Goal: Information Seeking & Learning: Learn about a topic

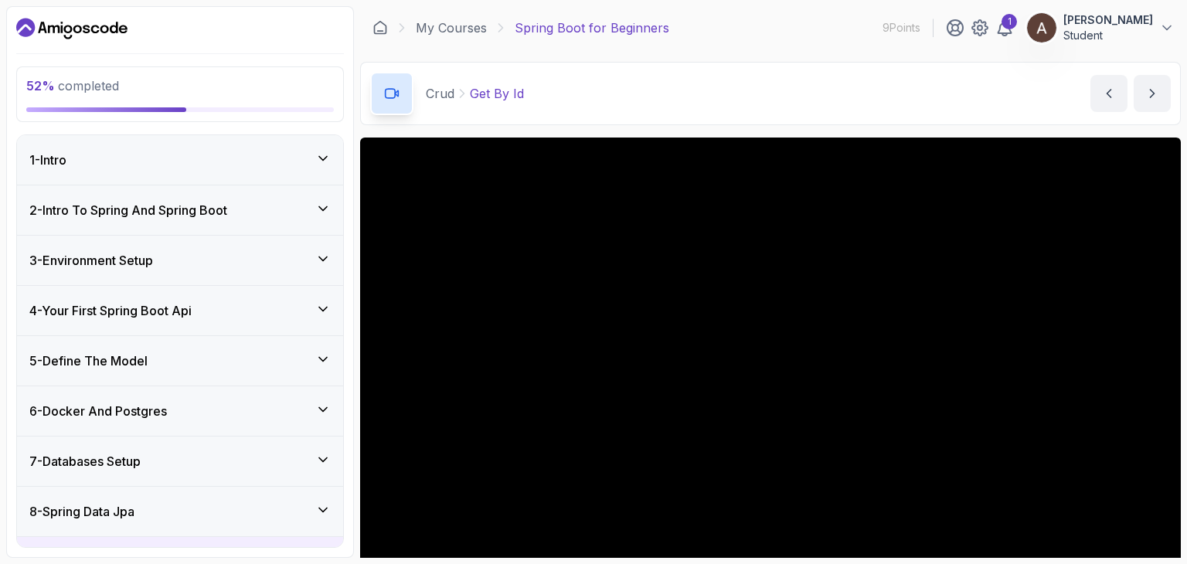
scroll to position [148, 0]
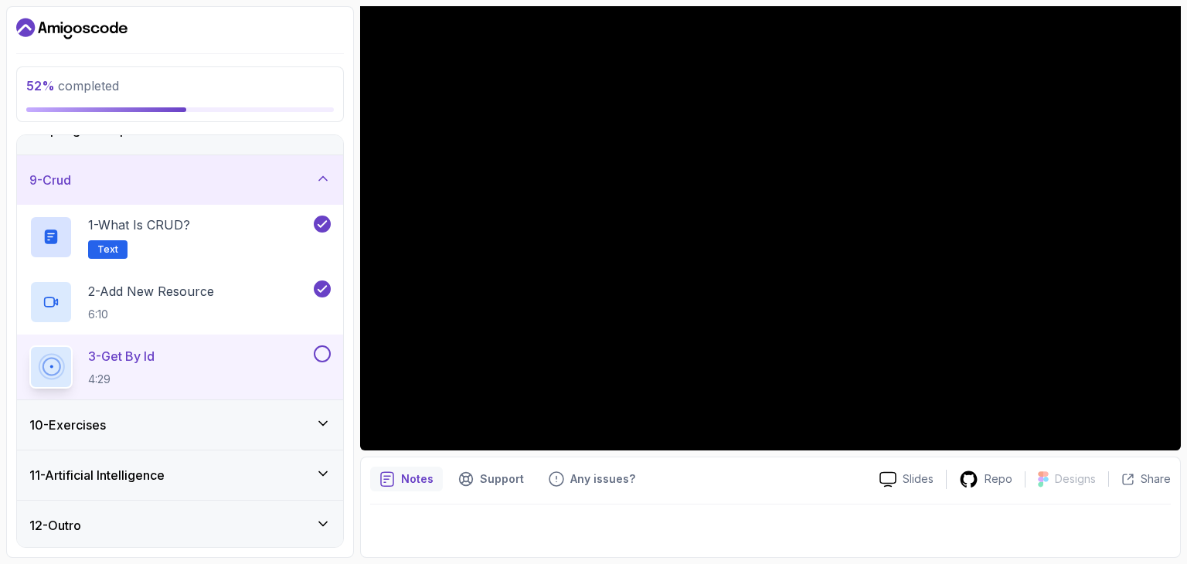
click at [1103, 554] on div "Notes Support Any issues? Slides Repo Designs Design not available Share" at bounding box center [770, 507] width 821 height 101
click at [1154, 550] on div "Notes Support Any issues? Slides Repo Designs Design not available Share" at bounding box center [770, 507] width 821 height 101
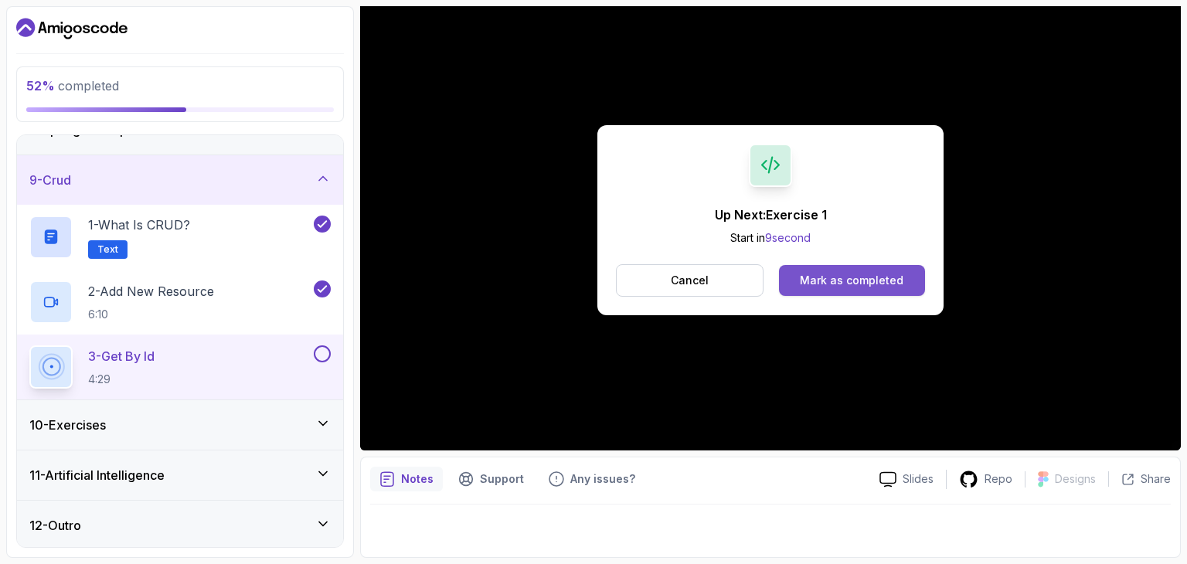
click at [832, 274] on div "Mark as completed" at bounding box center [852, 280] width 104 height 15
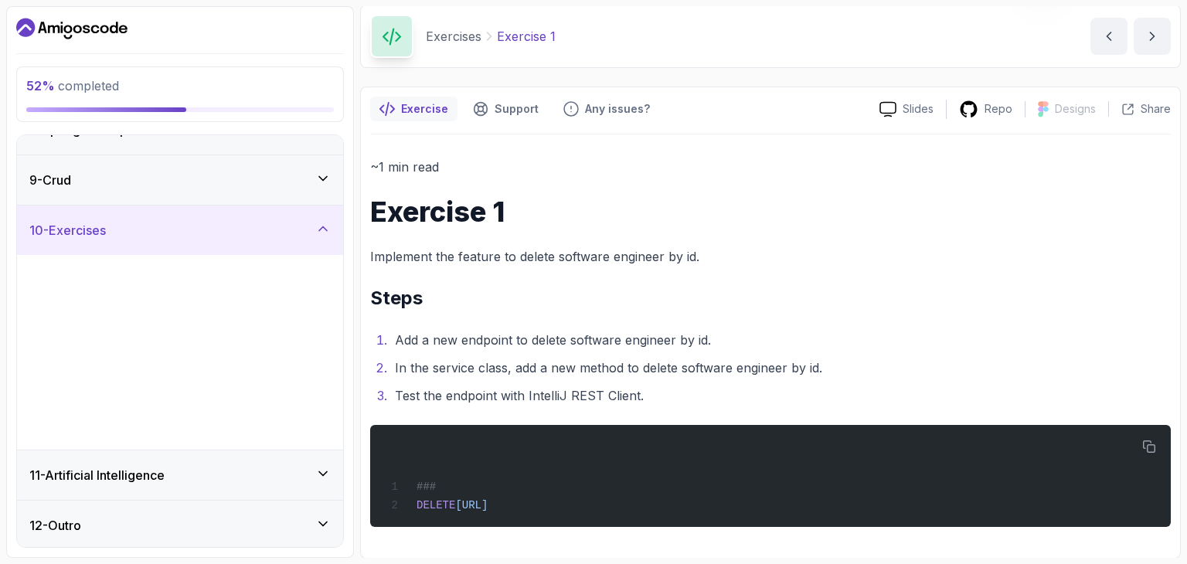
scroll to position [51, 0]
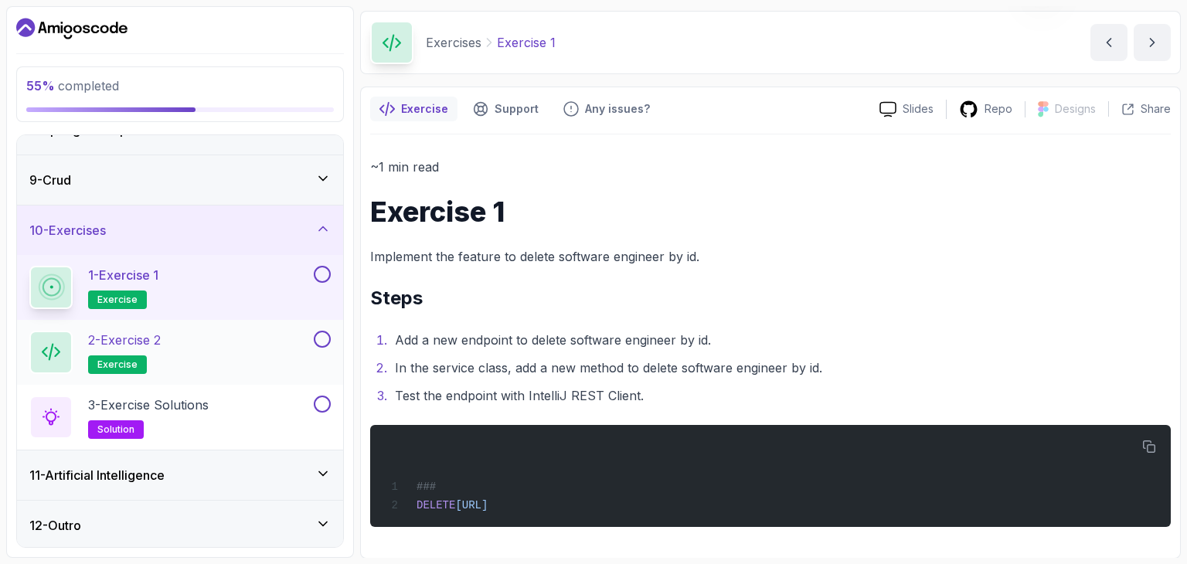
click at [201, 331] on div "2 - Exercise 2 exercise" at bounding box center [169, 352] width 281 height 43
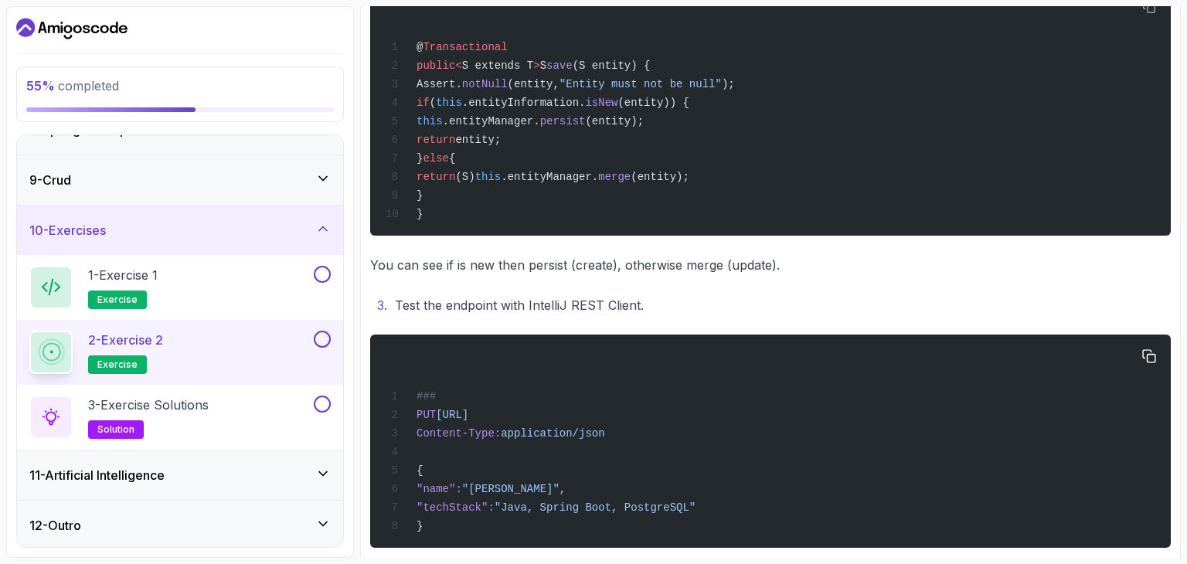
scroll to position [626, 0]
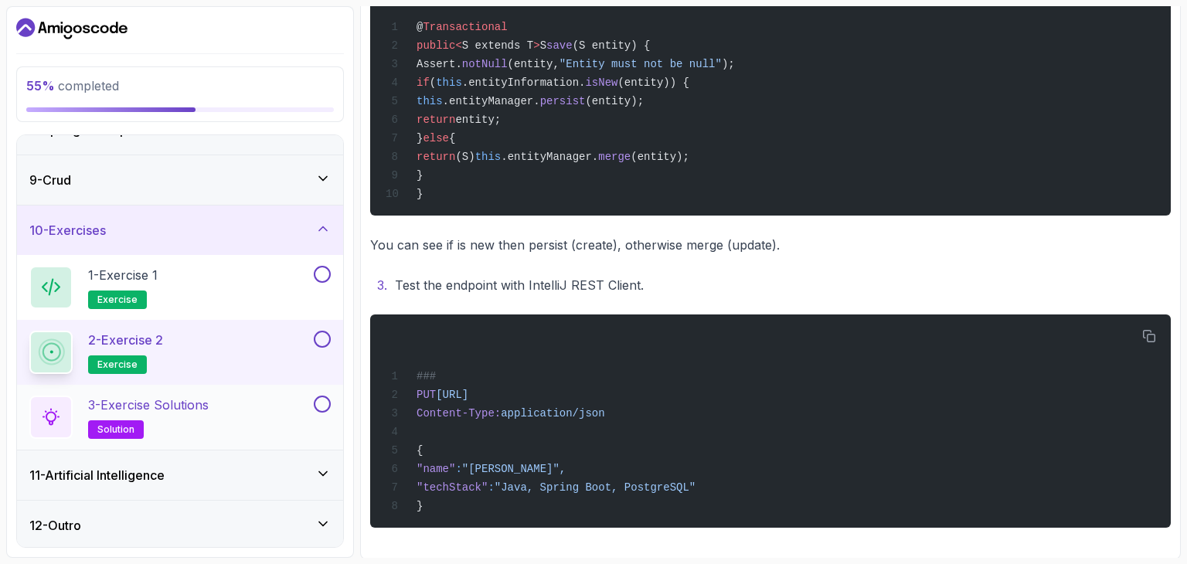
click at [173, 410] on p "3 - Exercise Solutions" at bounding box center [148, 405] width 121 height 19
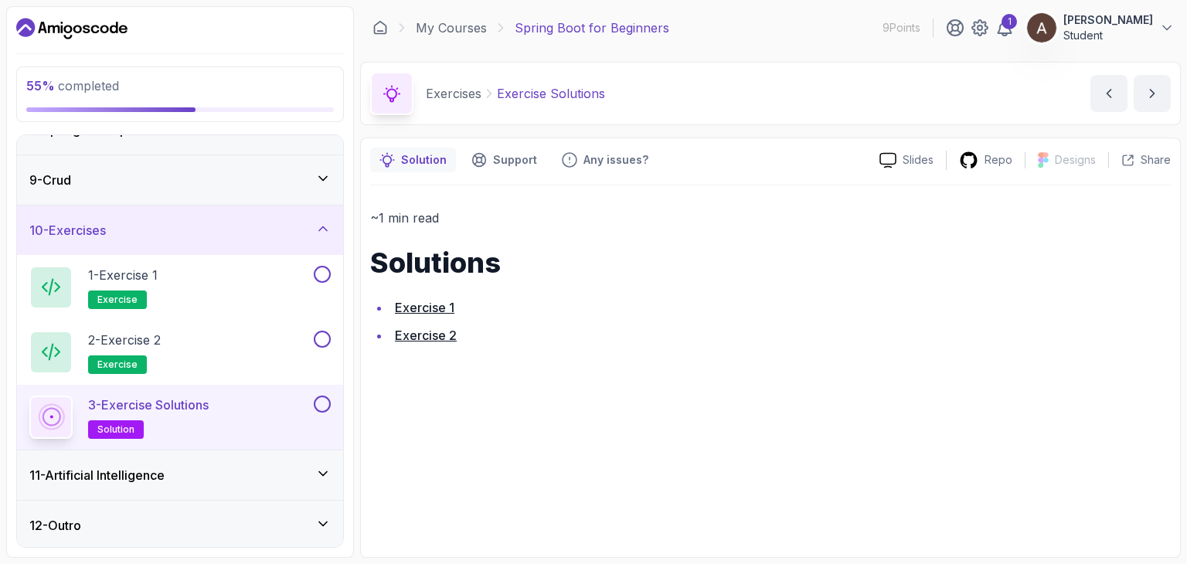
click at [405, 311] on link "Exercise 1" at bounding box center [424, 307] width 59 height 15
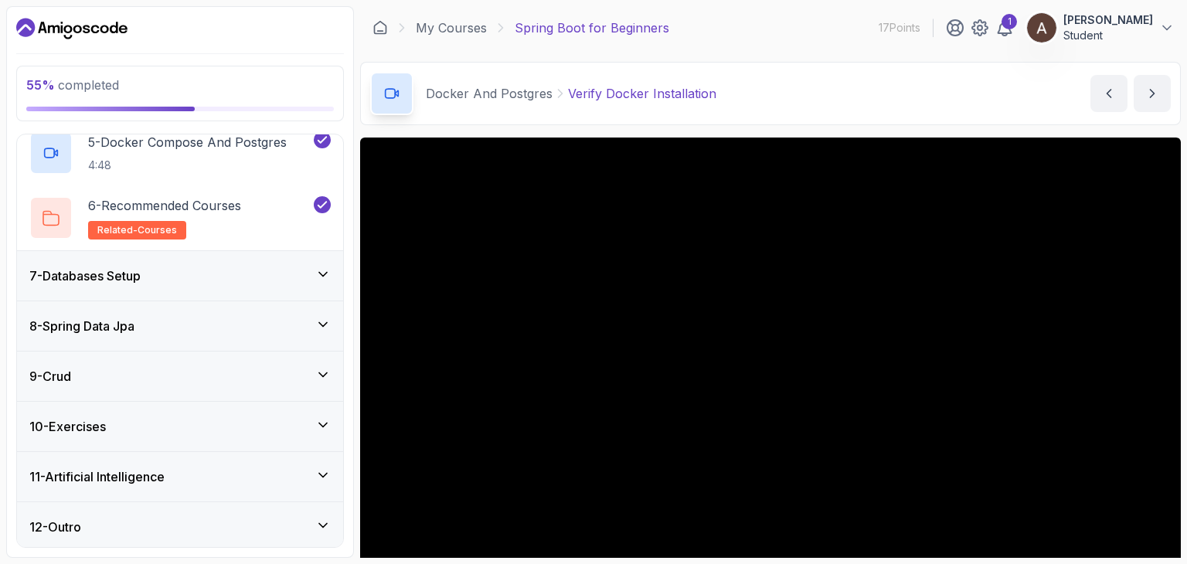
scroll to position [576, 0]
click at [151, 424] on div "10 - Exercises" at bounding box center [179, 424] width 301 height 19
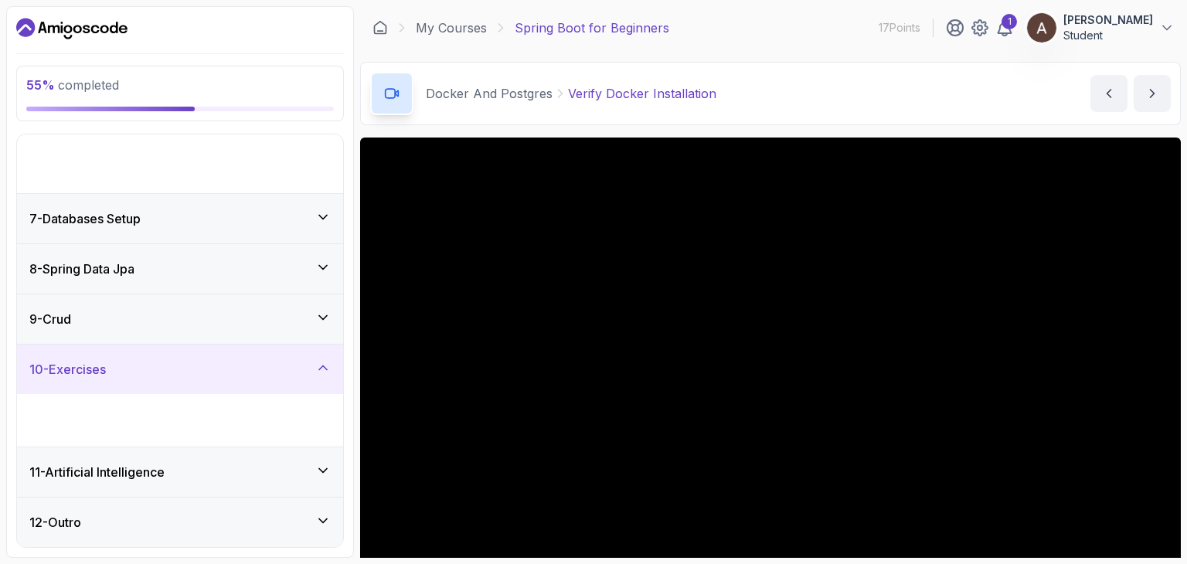
scroll to position [187, 0]
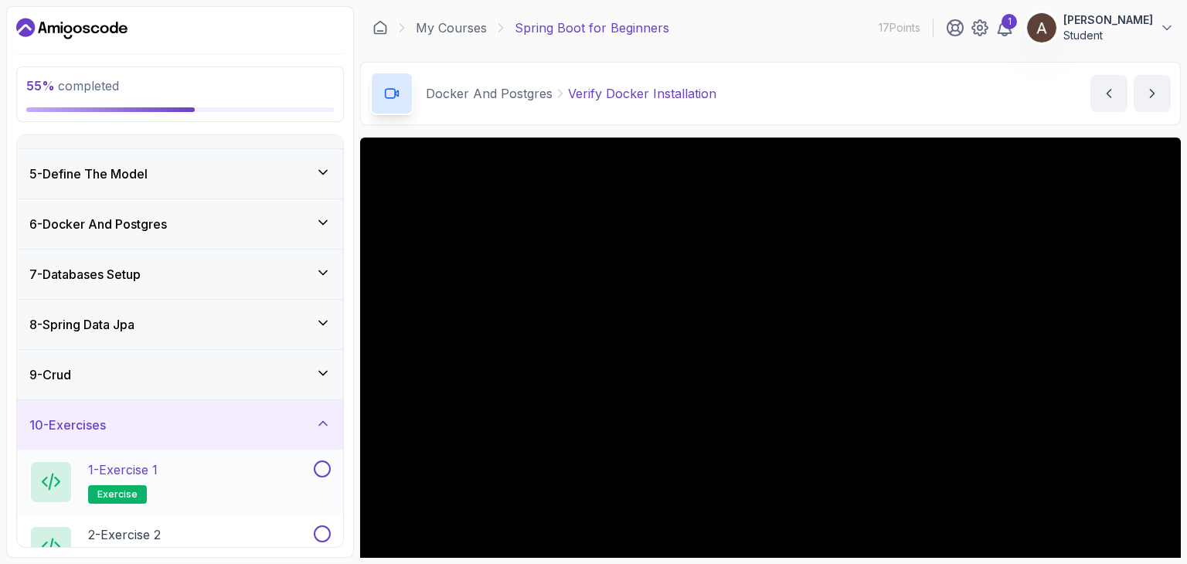
click at [312, 471] on div at bounding box center [321, 469] width 20 height 17
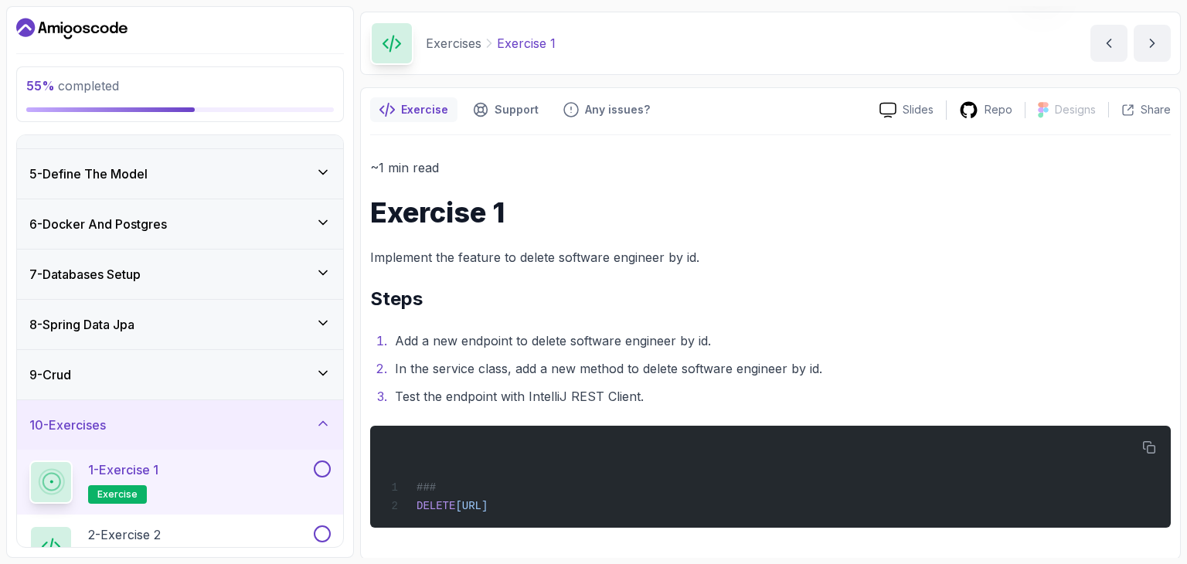
scroll to position [51, 0]
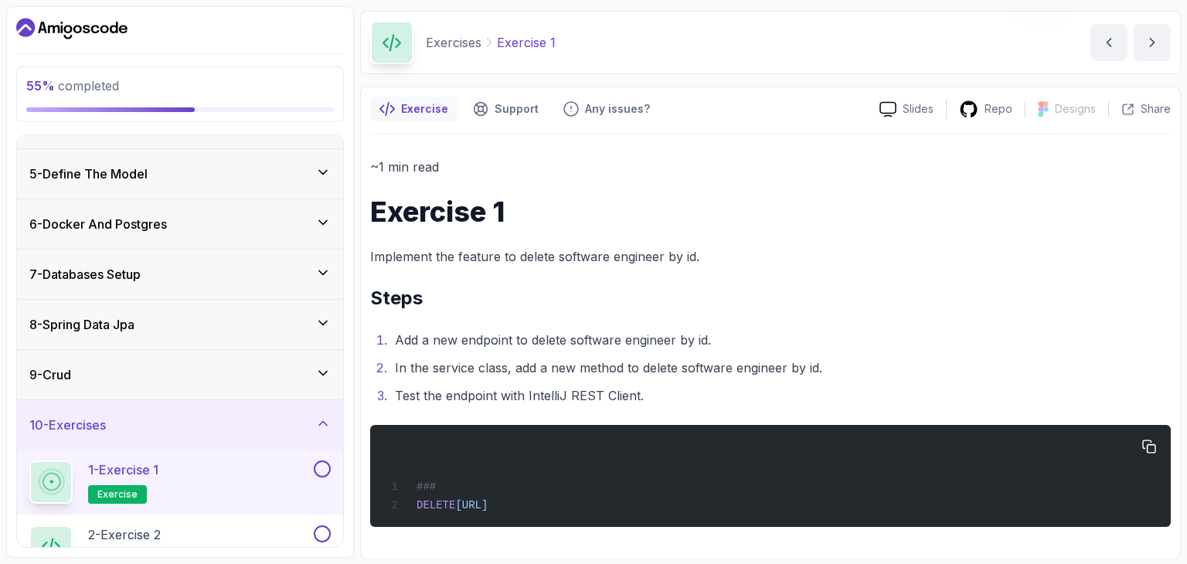
drag, startPoint x: 370, startPoint y: 210, endPoint x: 781, endPoint y: 514, distance: 511.1
click at [781, 514] on div "~1 min read Exercise 1 Implement the feature to delete software engineer by id.…" at bounding box center [770, 341] width 801 height 371
copy div "Exercise 1 Implement the feature to delete software engineer by id. Steps Add a…"
click at [811, 208] on h1 "Exercise 1" at bounding box center [770, 211] width 801 height 31
click at [760, 194] on div "~1 min read Exercise 1 Implement the feature to delete software engineer by id.…" at bounding box center [770, 341] width 801 height 371
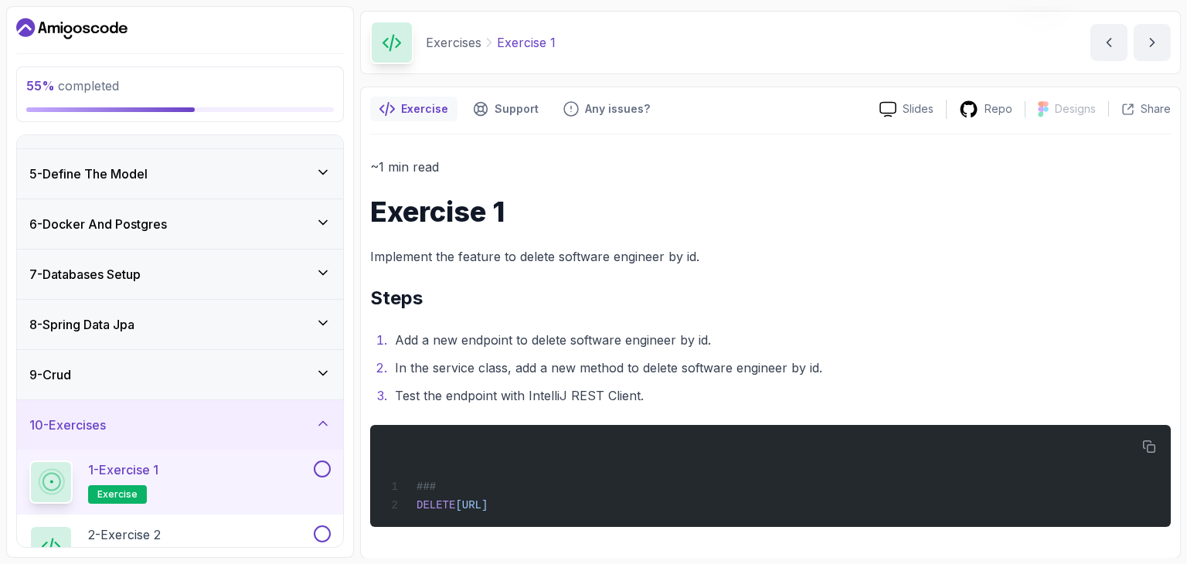
click at [196, 76] on p "55 % completed" at bounding box center [180, 85] width 308 height 19
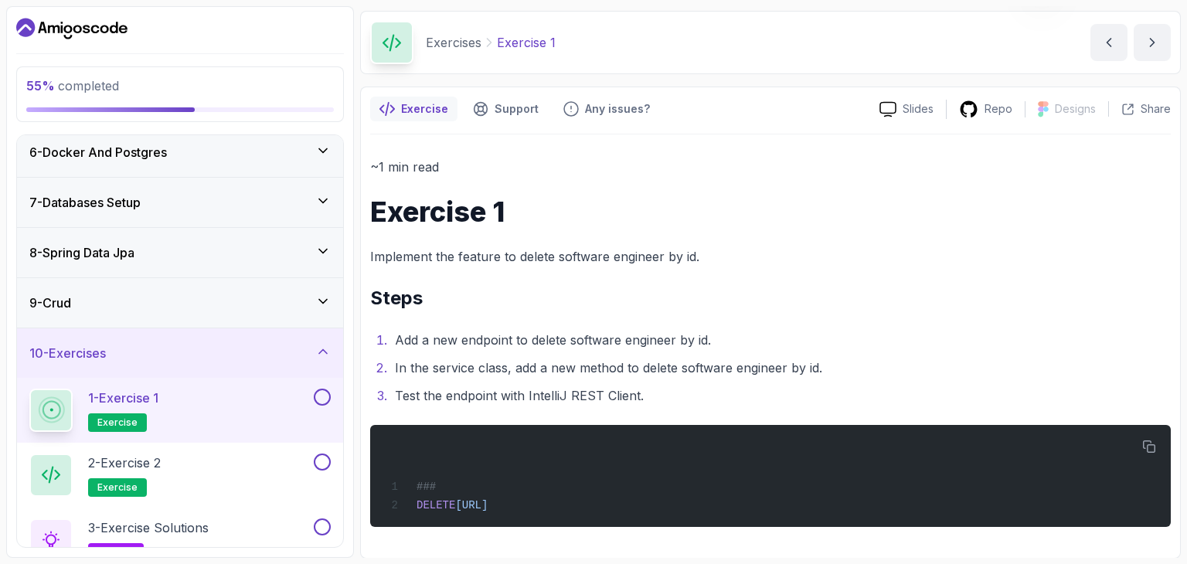
scroll to position [382, 0]
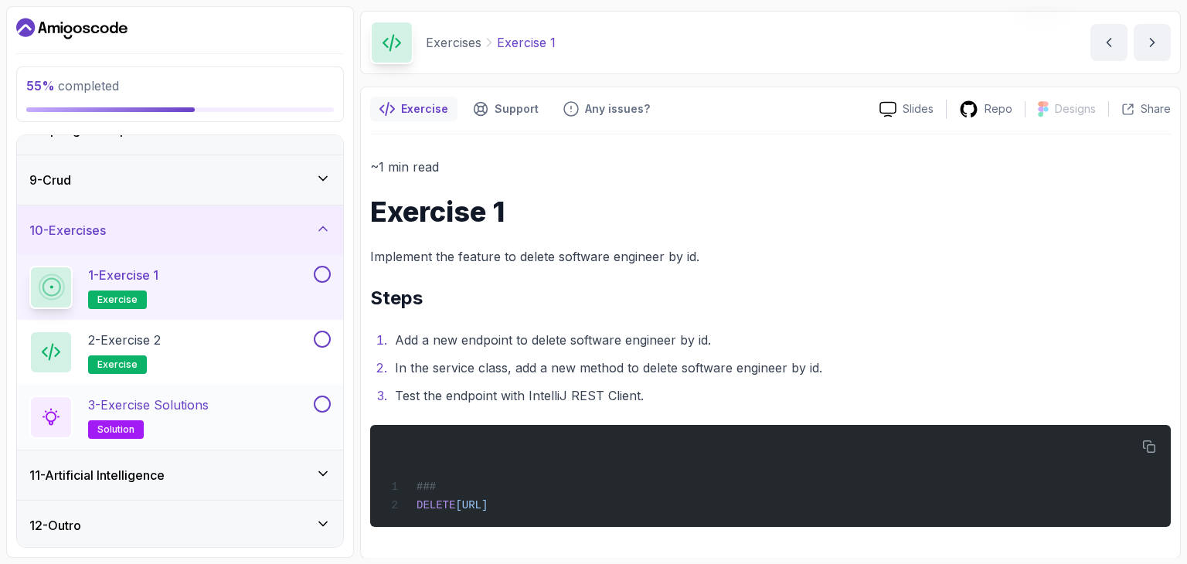
click at [155, 409] on p "3 - Exercise Solutions" at bounding box center [148, 405] width 121 height 19
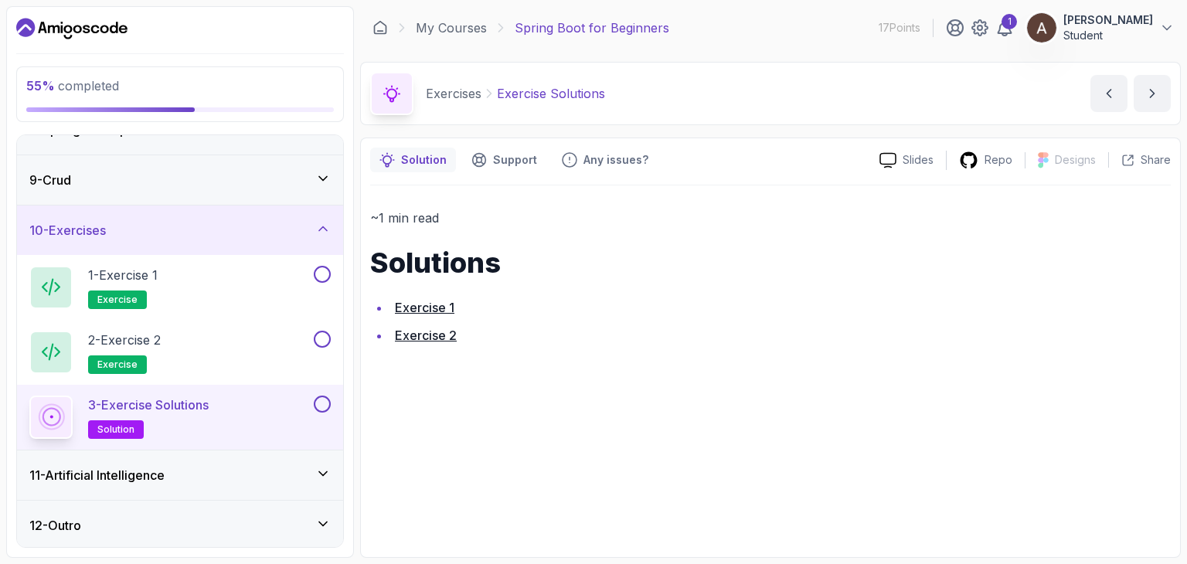
click at [439, 305] on link "Exercise 1" at bounding box center [424, 307] width 59 height 15
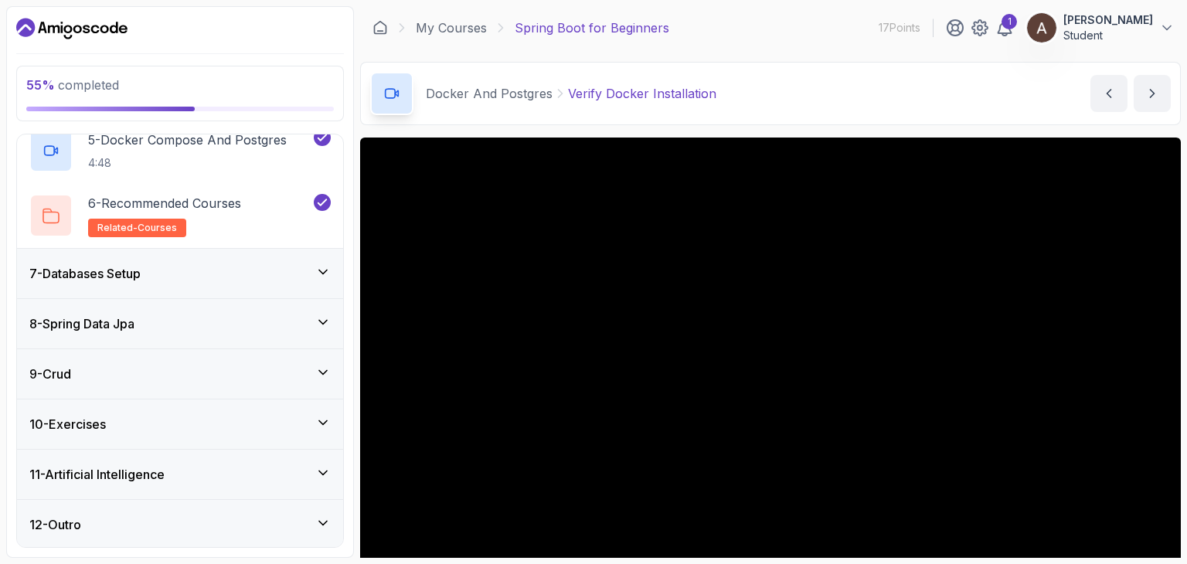
click at [202, 261] on div "7 - Databases Setup" at bounding box center [180, 273] width 326 height 49
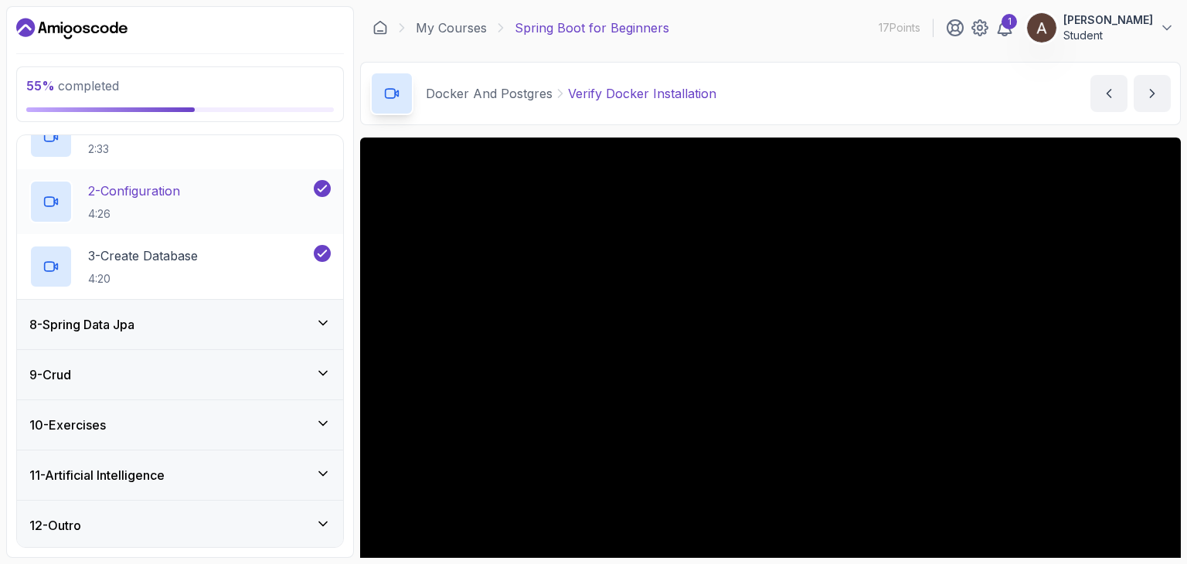
drag, startPoint x: 151, startPoint y: 386, endPoint x: 145, endPoint y: 396, distance: 11.4
click at [145, 393] on div "9 - Crud" at bounding box center [180, 374] width 326 height 49
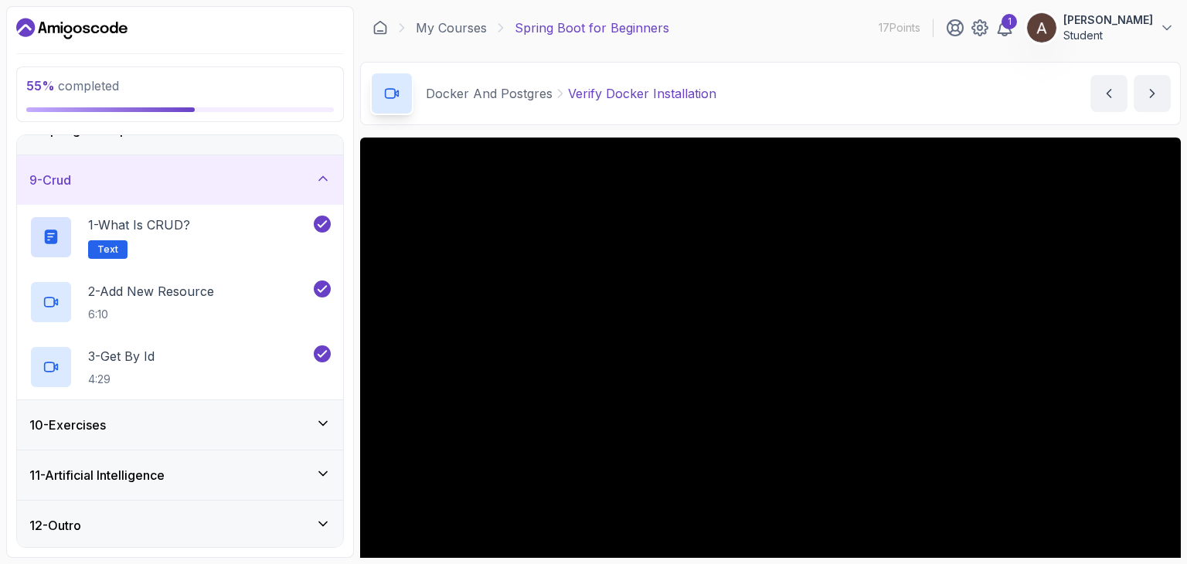
click at [148, 416] on div "10 - Exercises" at bounding box center [179, 425] width 301 height 19
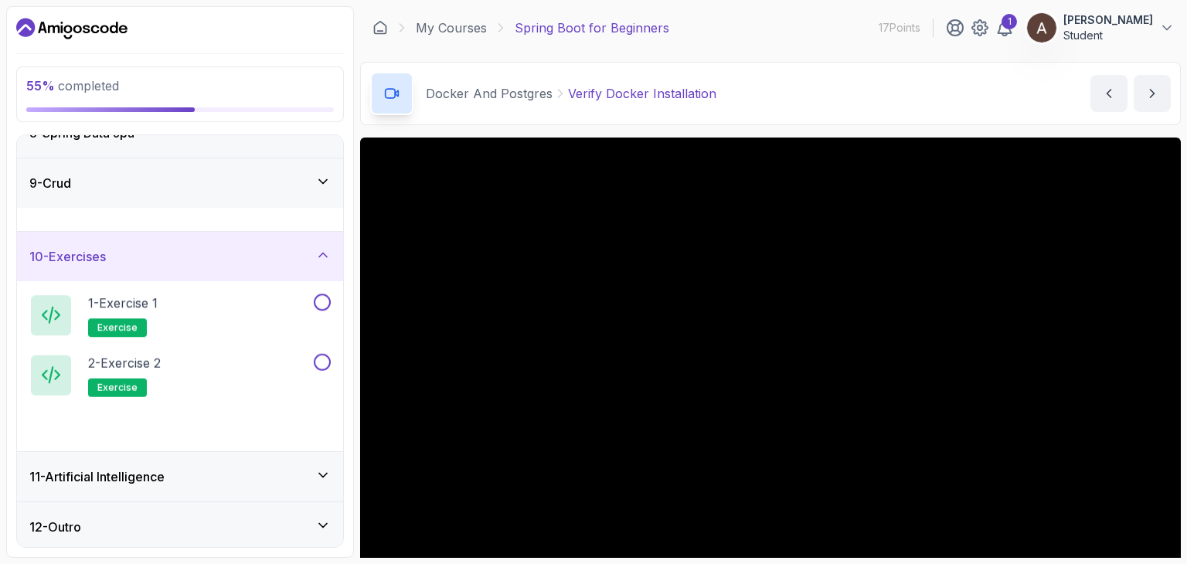
scroll to position [382, 0]
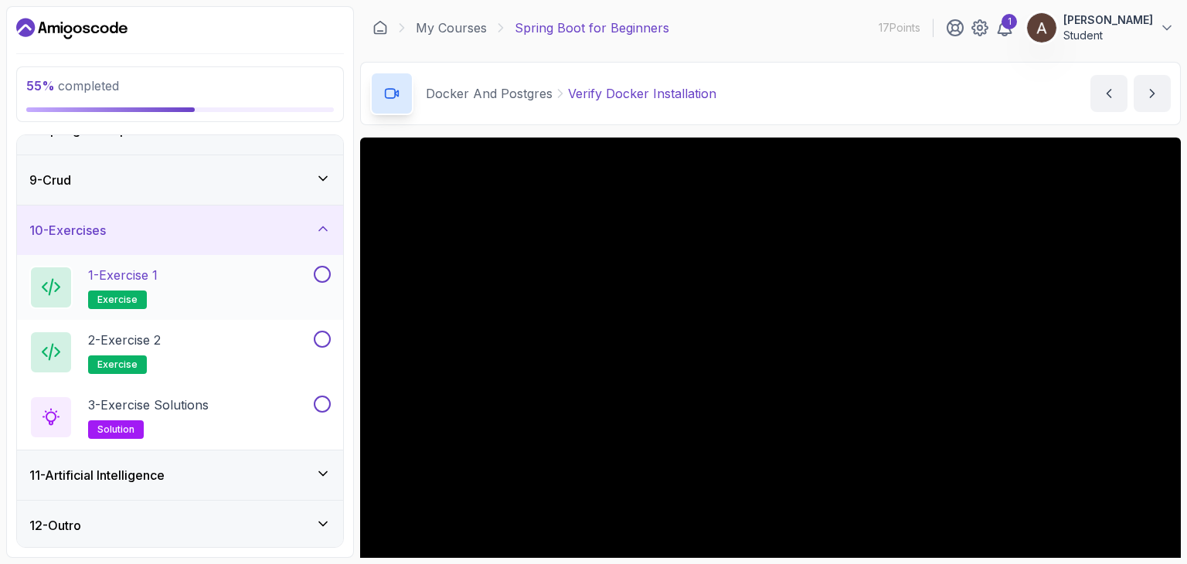
click at [199, 294] on div "1 - Exercise 1 exercise" at bounding box center [169, 287] width 281 height 43
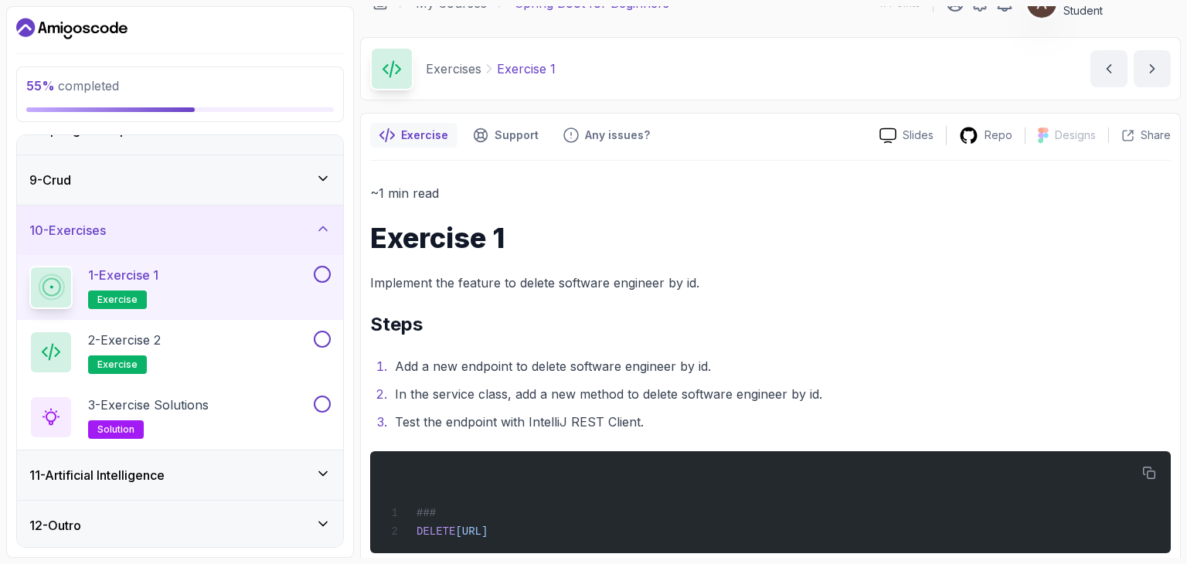
scroll to position [51, 0]
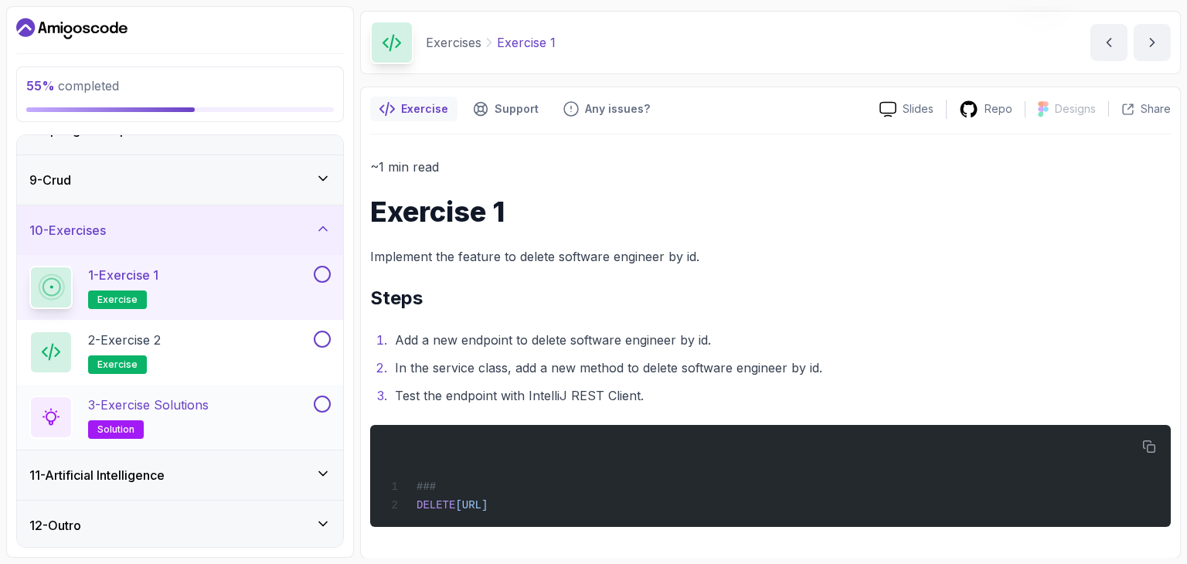
click at [204, 431] on h2 "3 - Exercise Solutions solution" at bounding box center [148, 417] width 121 height 43
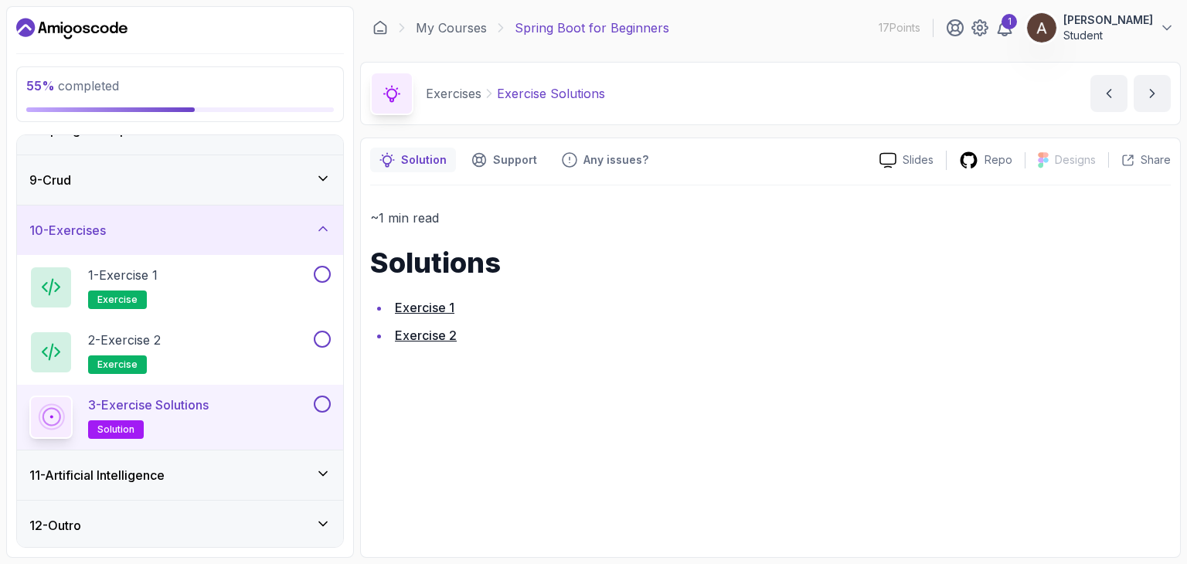
click at [433, 308] on link "Exercise 1" at bounding box center [424, 307] width 59 height 15
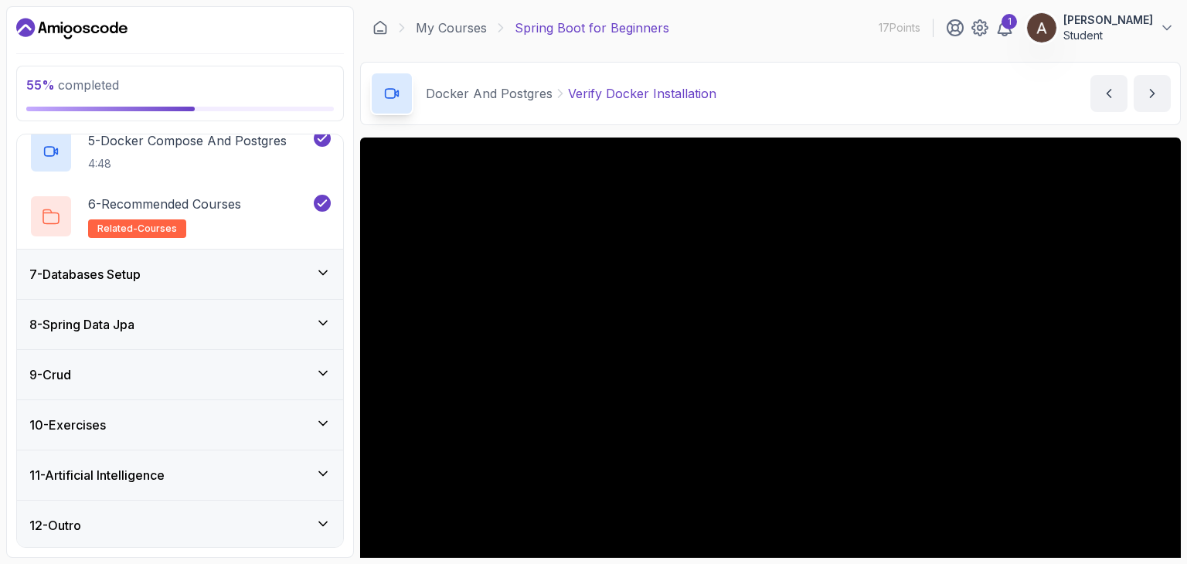
scroll to position [576, 0]
click at [165, 415] on div "10 - Exercises" at bounding box center [179, 424] width 301 height 19
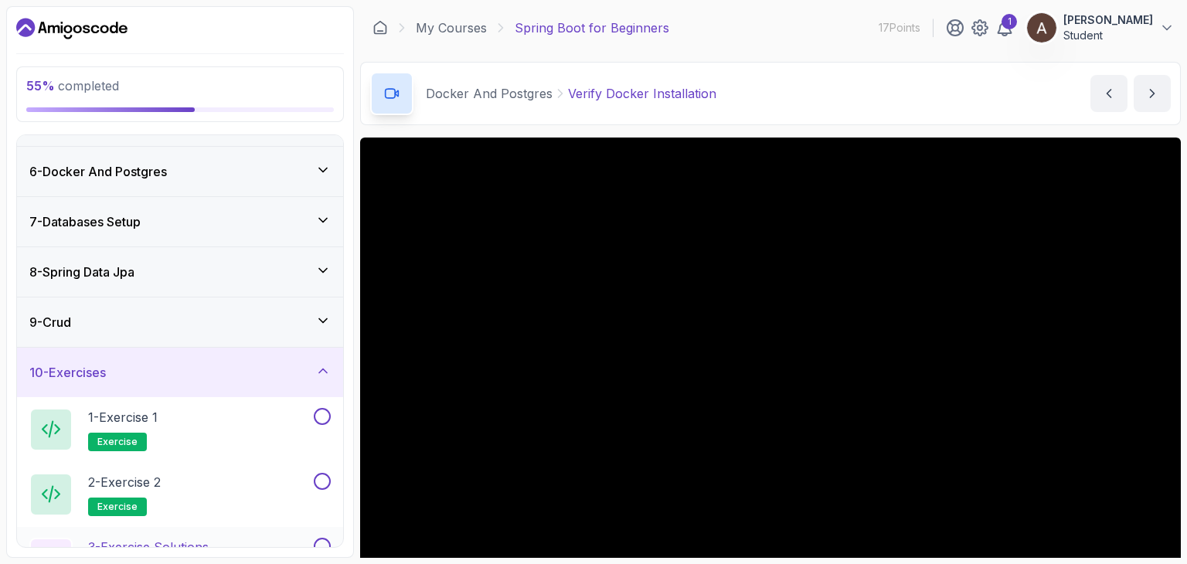
scroll to position [382, 0]
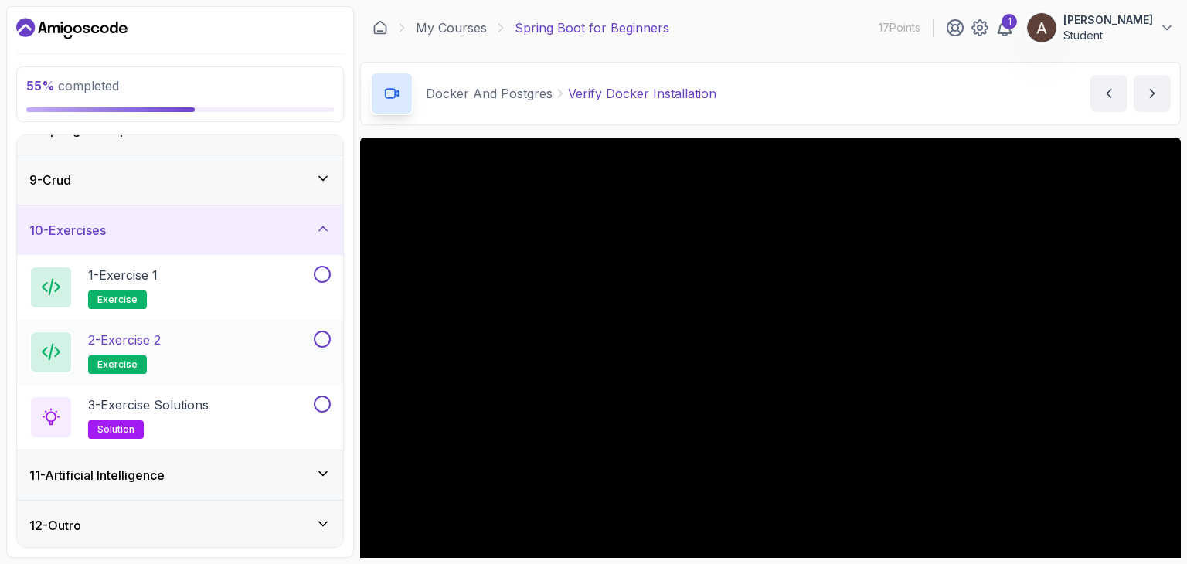
click at [135, 331] on p "2 - Exercise 2" at bounding box center [124, 340] width 73 height 19
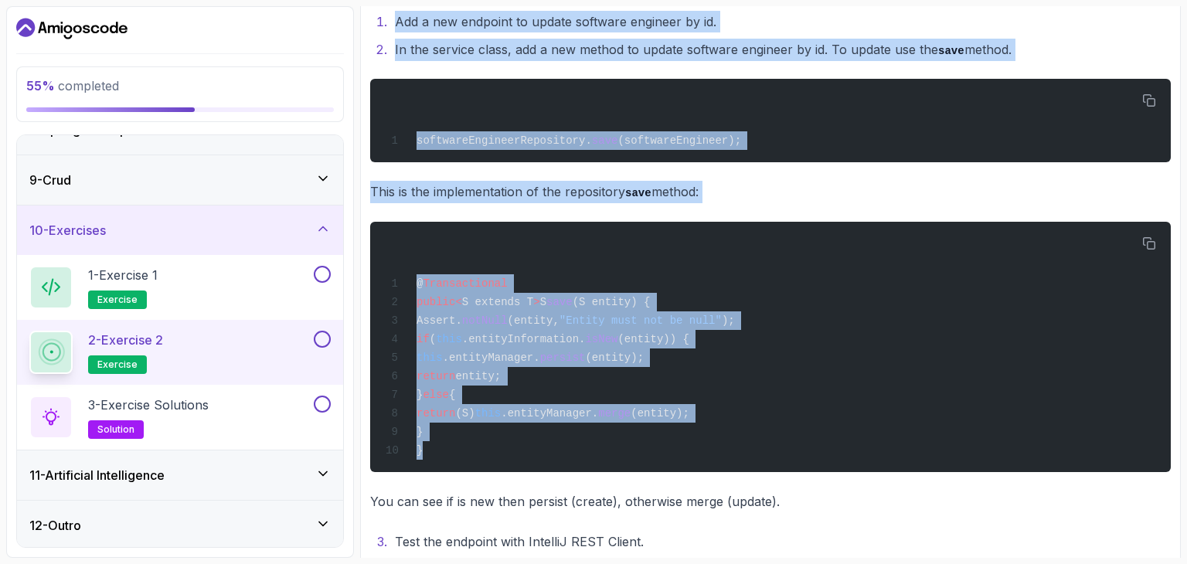
scroll to position [626, 0]
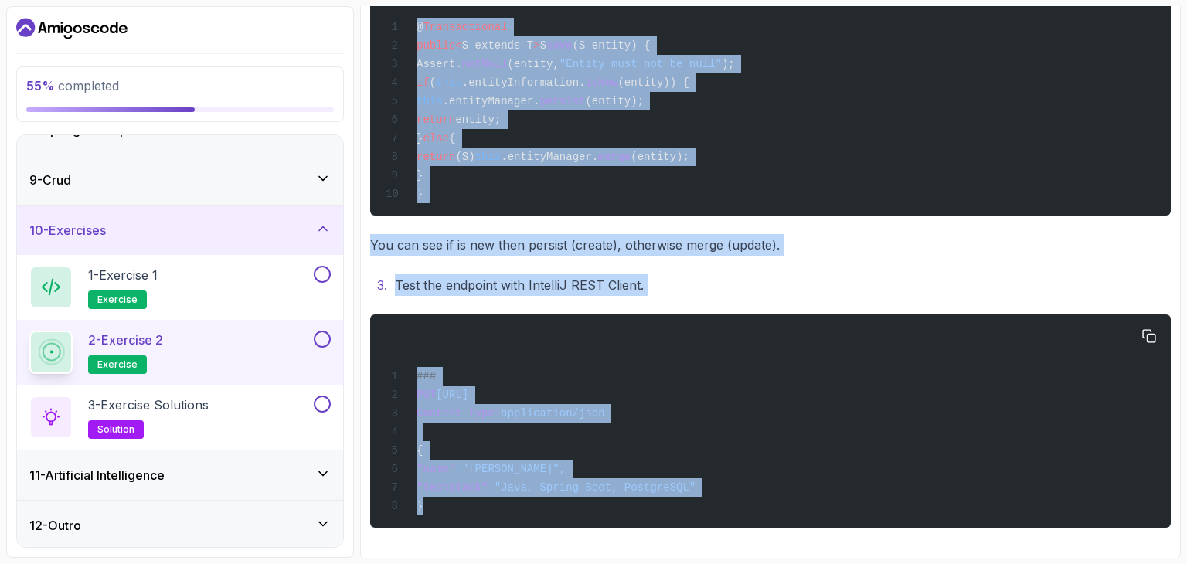
drag, startPoint x: 371, startPoint y: 247, endPoint x: 786, endPoint y: 519, distance: 496.1
click at [786, 519] on div "~1 min read Exercise 2 Implement the feature to update software engineer by id.…" at bounding box center [770, 54] width 801 height 947
copy div "Exercise 2 Implement the feature to update software engineer by id. Steps Add a…"
click at [899, 261] on div "~1 min read Exercise 2 Implement the feature to update software engineer by id.…" at bounding box center [770, 54] width 801 height 947
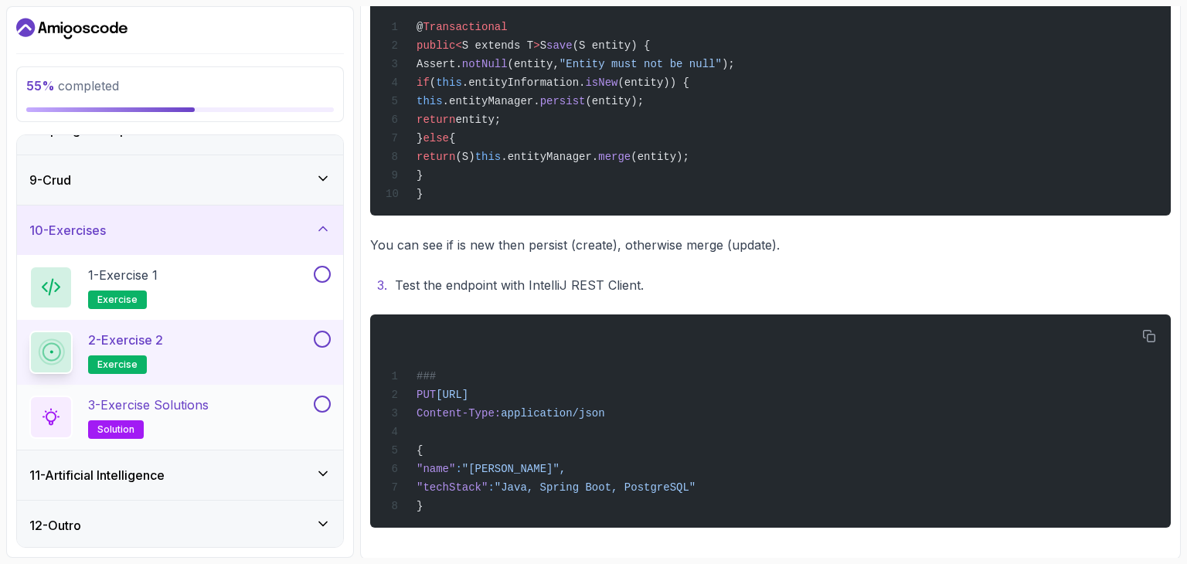
click at [155, 423] on h2 "3 - Exercise Solutions solution" at bounding box center [148, 417] width 121 height 43
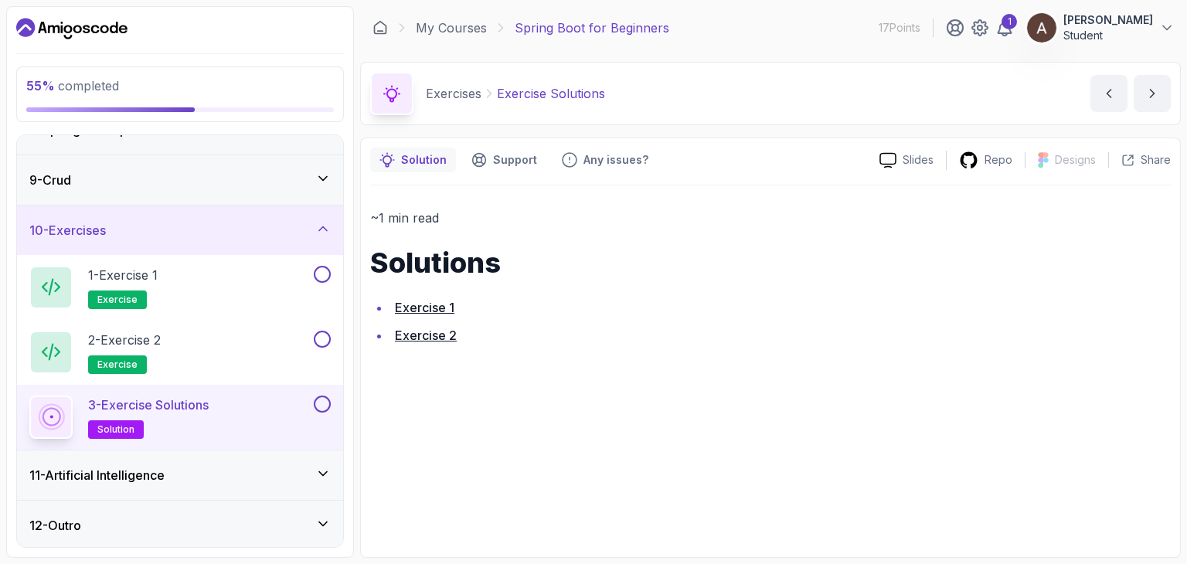
click at [408, 343] on li "Exercise 2" at bounding box center [780, 336] width 780 height 22
click at [407, 338] on link "Exercise 2" at bounding box center [426, 335] width 62 height 15
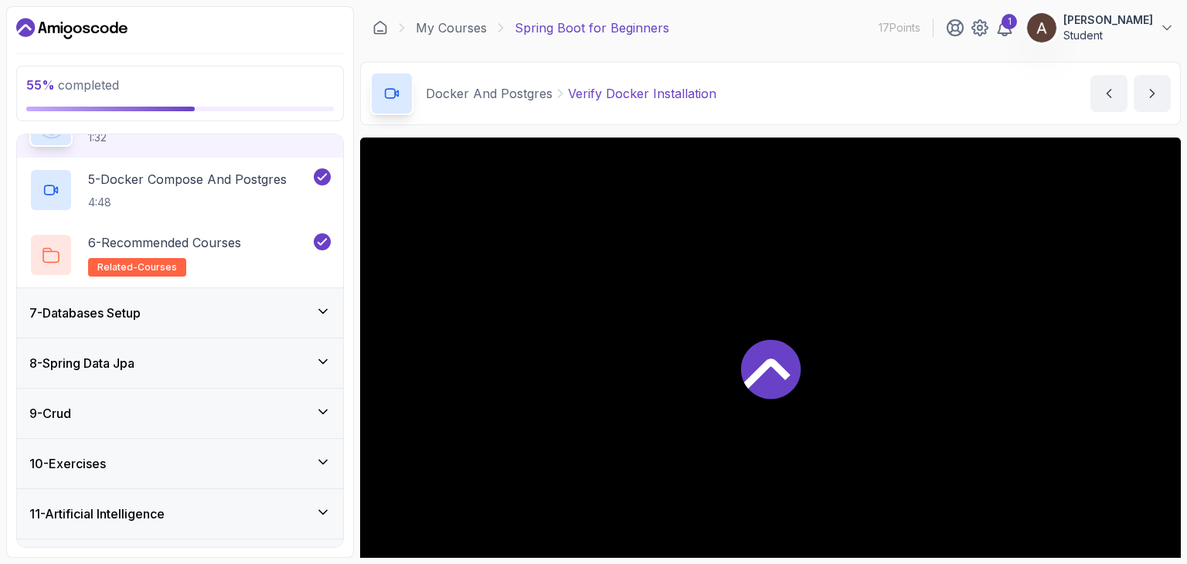
scroll to position [541, 0]
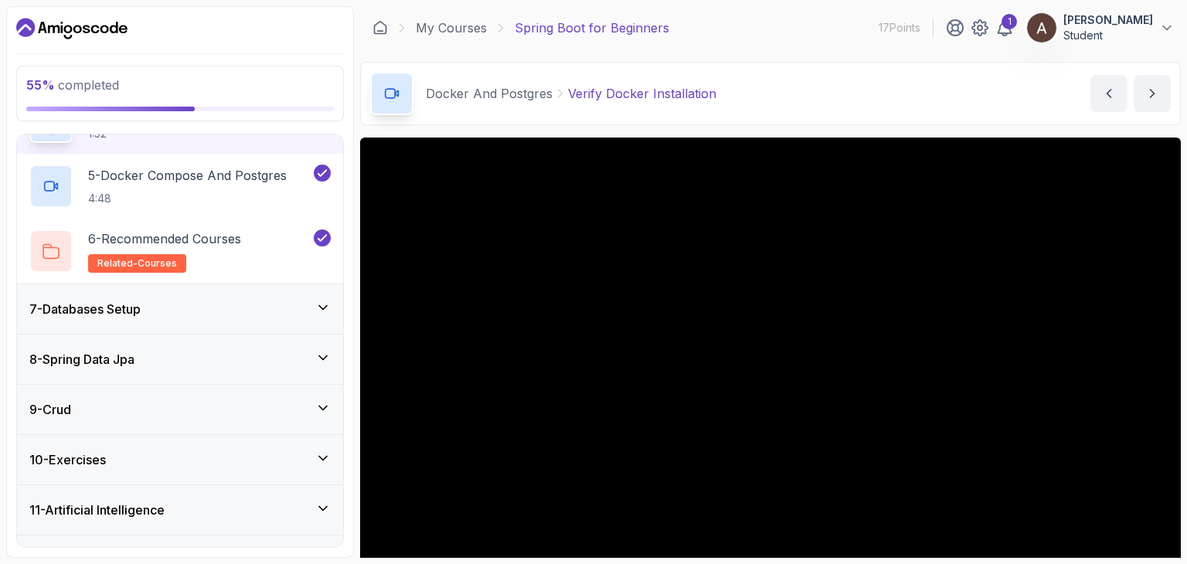
click at [284, 467] on div "10 - Exercises" at bounding box center [179, 459] width 301 height 19
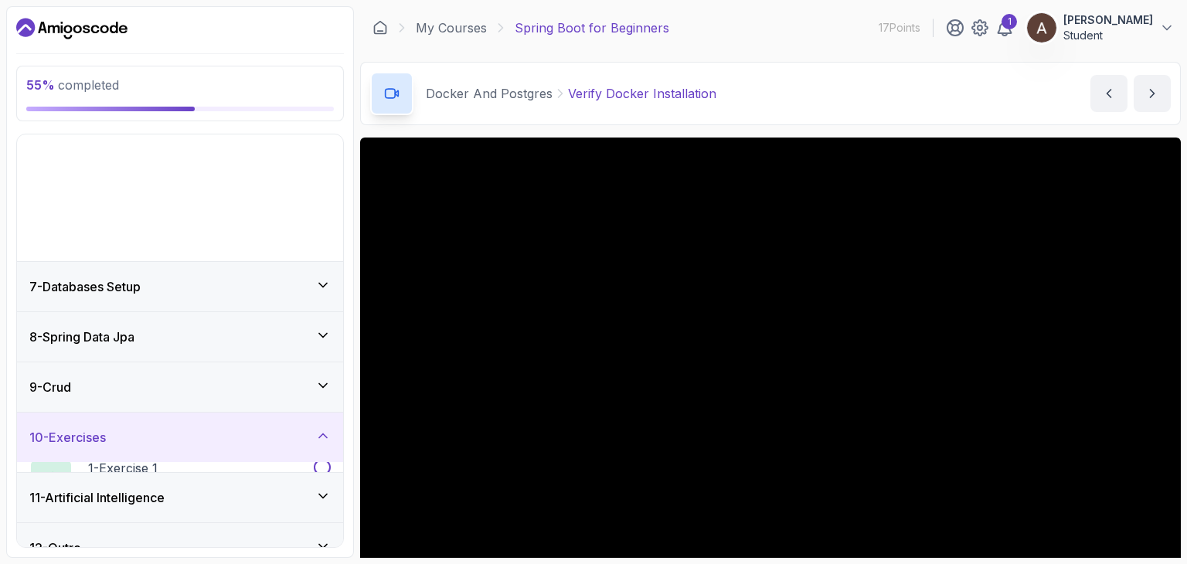
scroll to position [187, 0]
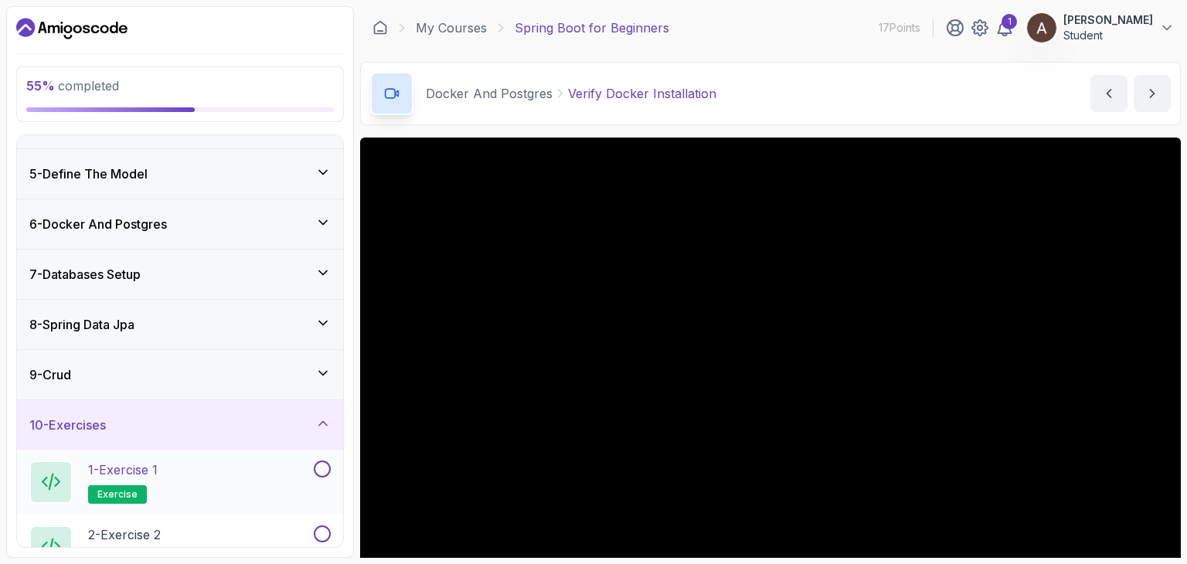
drag, startPoint x: 322, startPoint y: 458, endPoint x: 309, endPoint y: 468, distance: 16.5
click at [323, 461] on button at bounding box center [322, 469] width 17 height 17
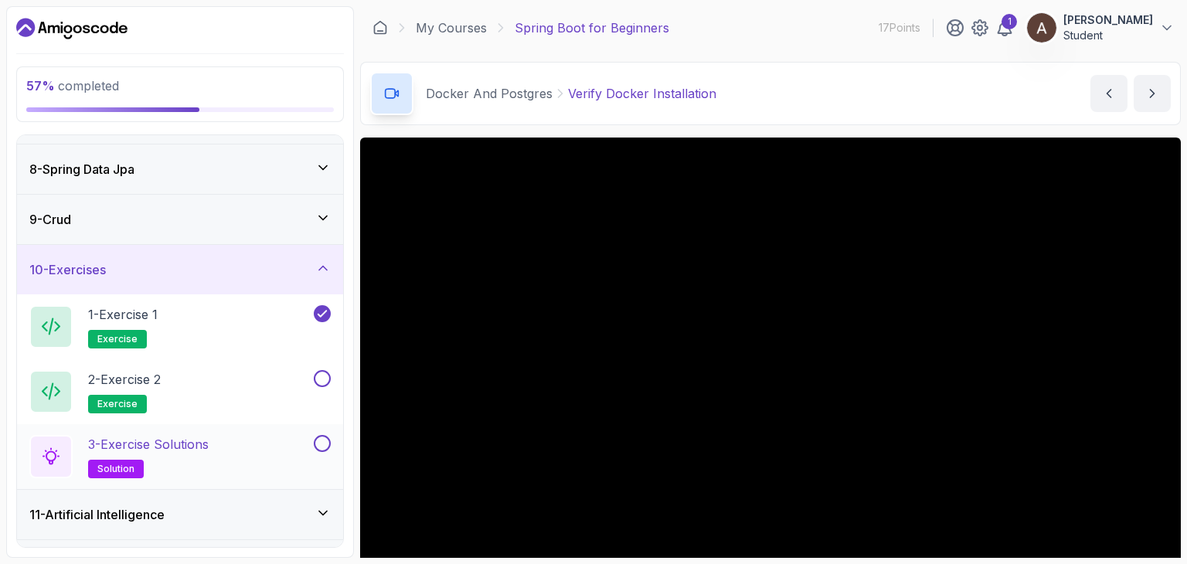
scroll to position [382, 0]
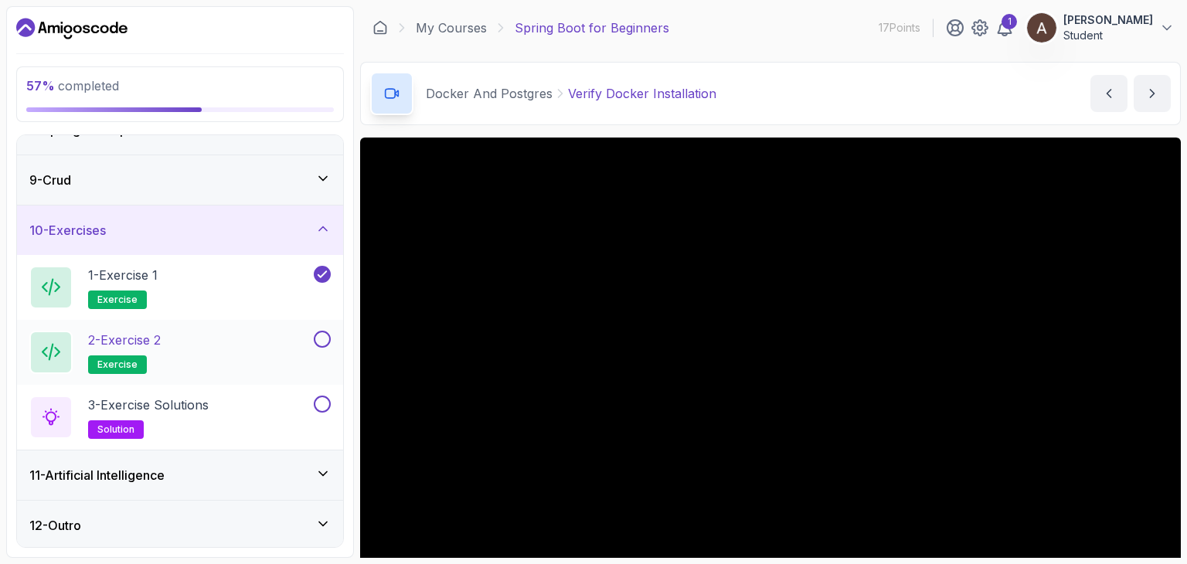
click at [323, 339] on button at bounding box center [322, 339] width 17 height 17
click at [321, 407] on button at bounding box center [322, 404] width 17 height 17
click at [188, 471] on div "11 - Artificial Intelligence" at bounding box center [179, 475] width 301 height 19
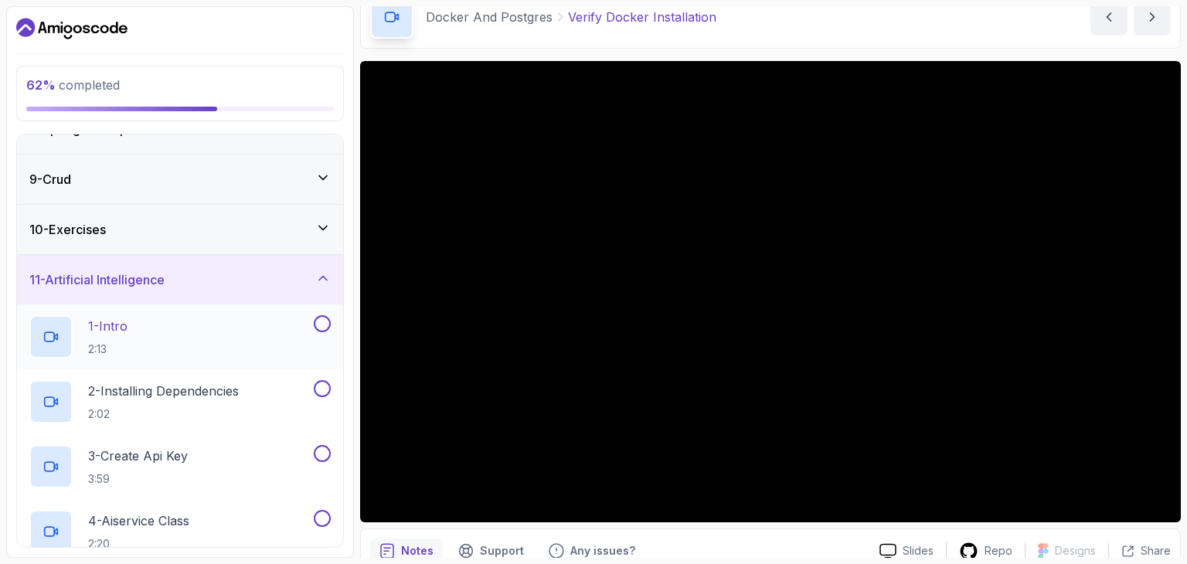
scroll to position [77, 0]
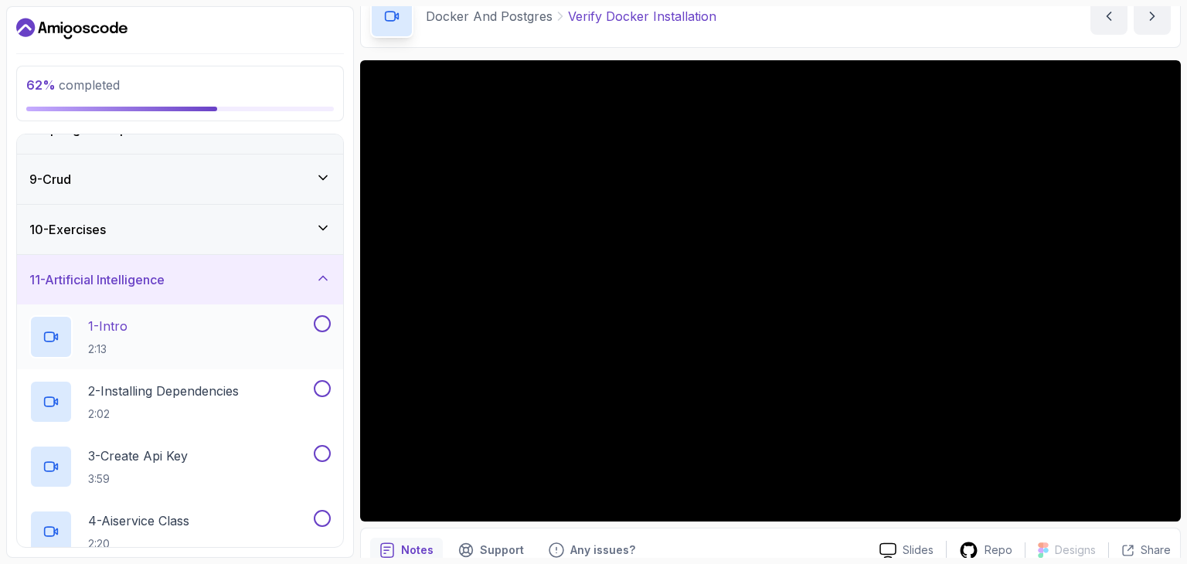
click at [182, 363] on div "1 - Intro 2:13" at bounding box center [180, 336] width 326 height 65
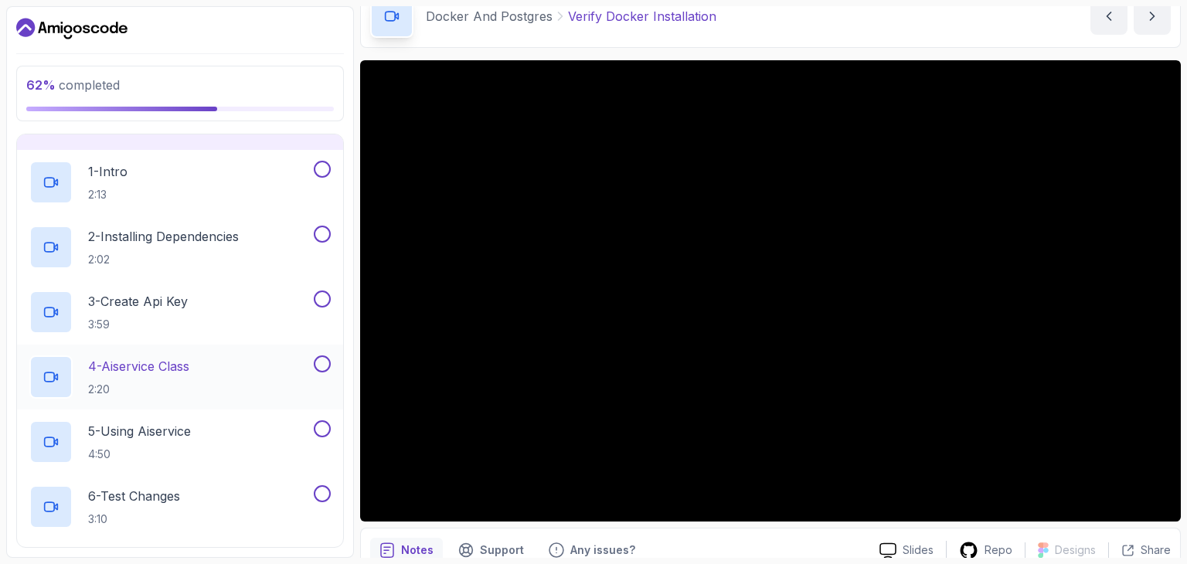
scroll to position [614, 0]
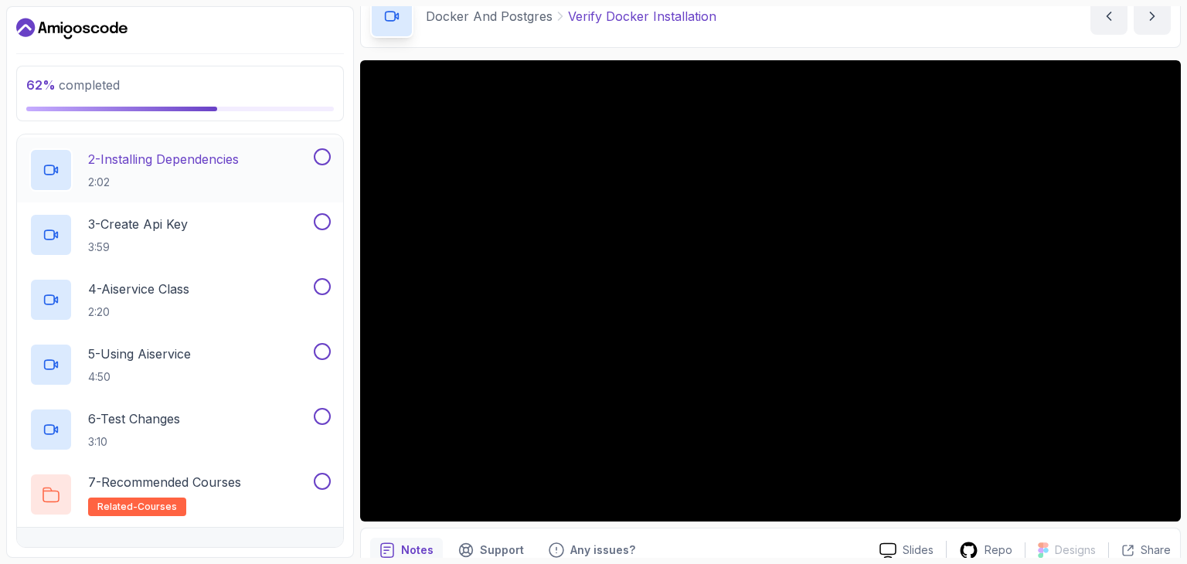
click at [179, 168] on h2 "2 - Installing Dependencies 2:02" at bounding box center [163, 170] width 151 height 40
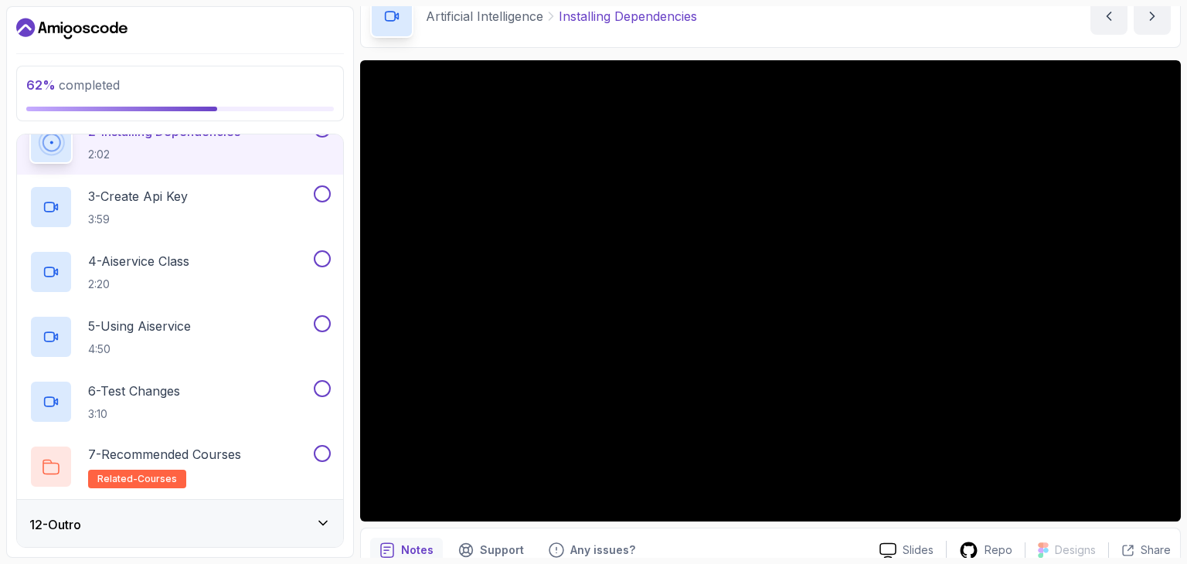
click at [195, 525] on div "12 - Outro" at bounding box center [179, 524] width 301 height 19
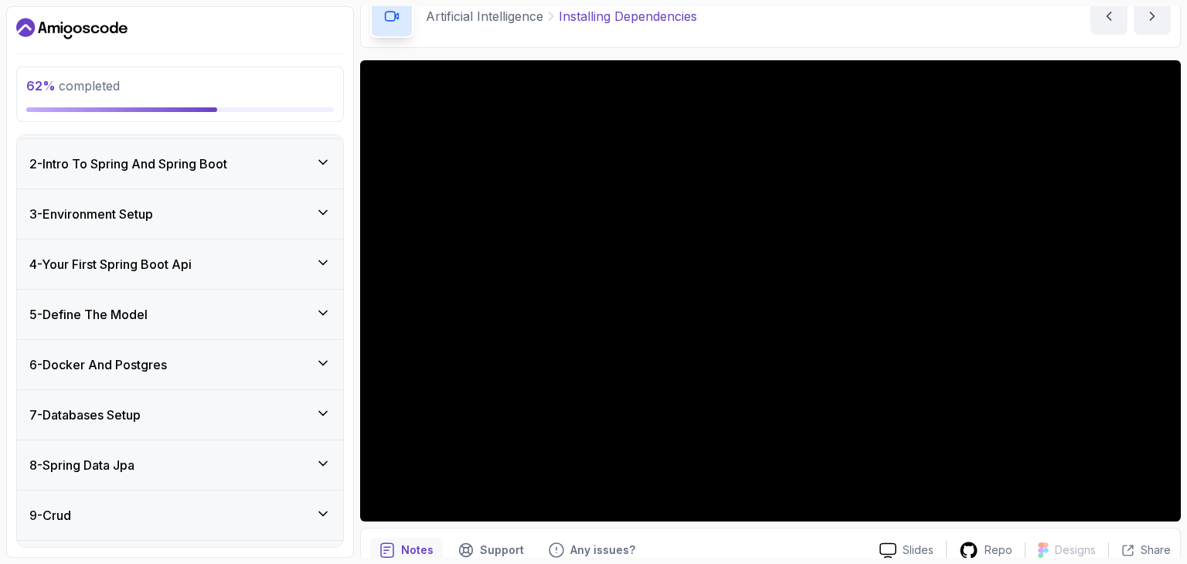
scroll to position [232, 0]
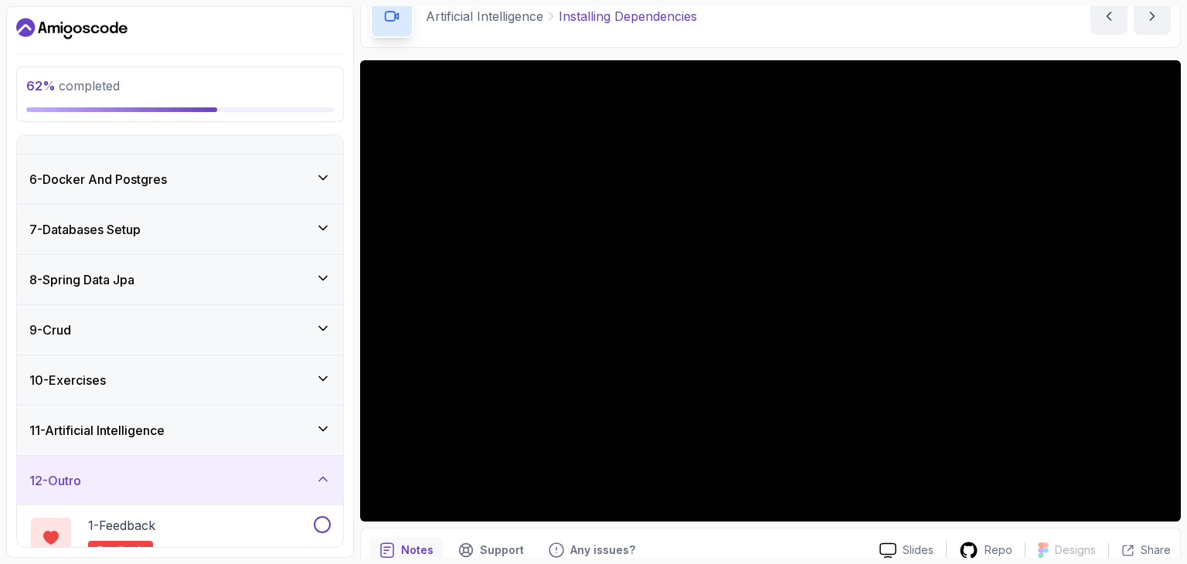
click at [199, 425] on div "11 - Artificial Intelligence" at bounding box center [179, 430] width 301 height 19
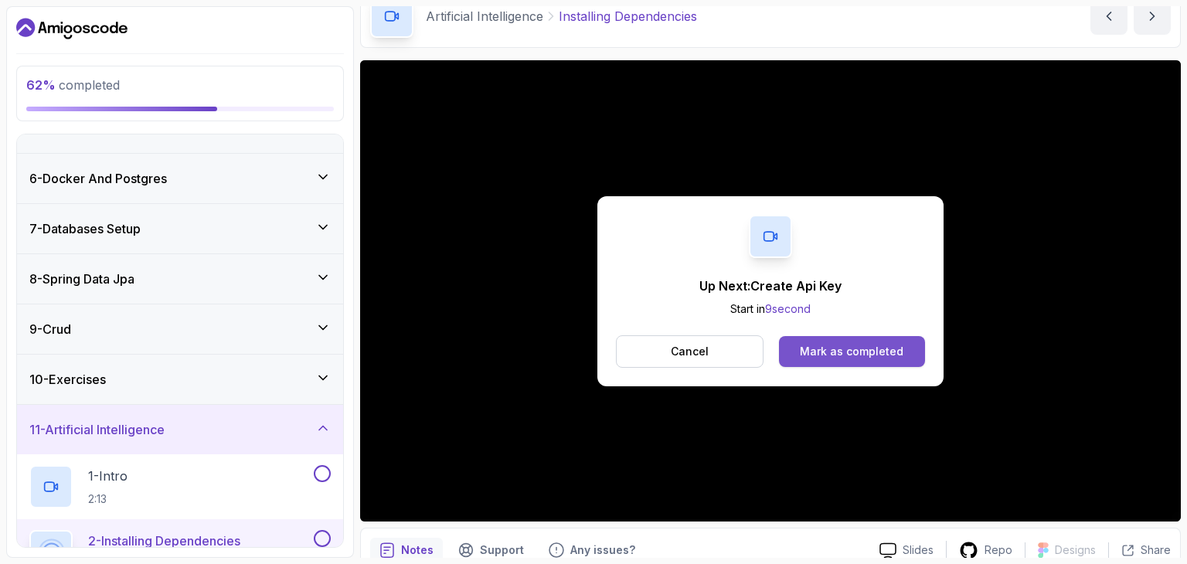
click at [838, 342] on button "Mark as completed" at bounding box center [852, 351] width 146 height 31
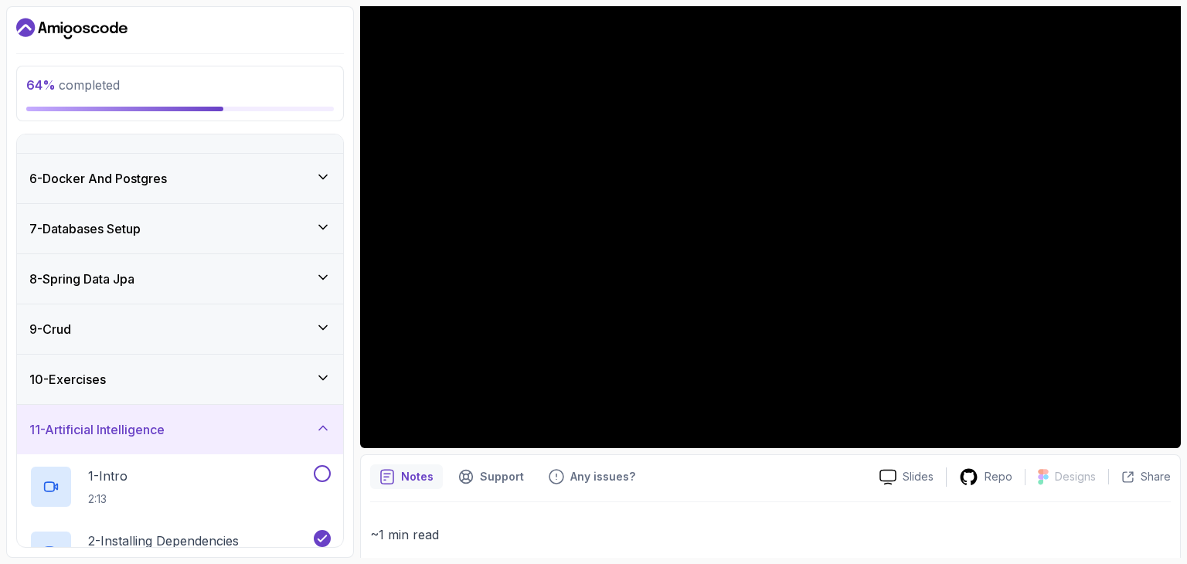
scroll to position [90, 0]
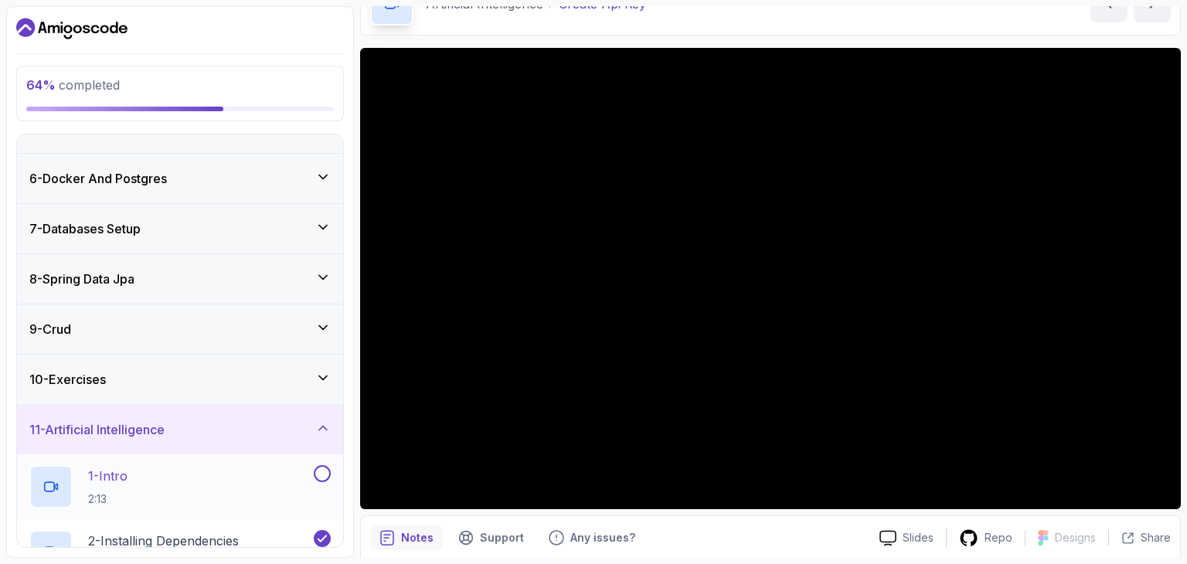
click at [318, 471] on button at bounding box center [322, 473] width 17 height 17
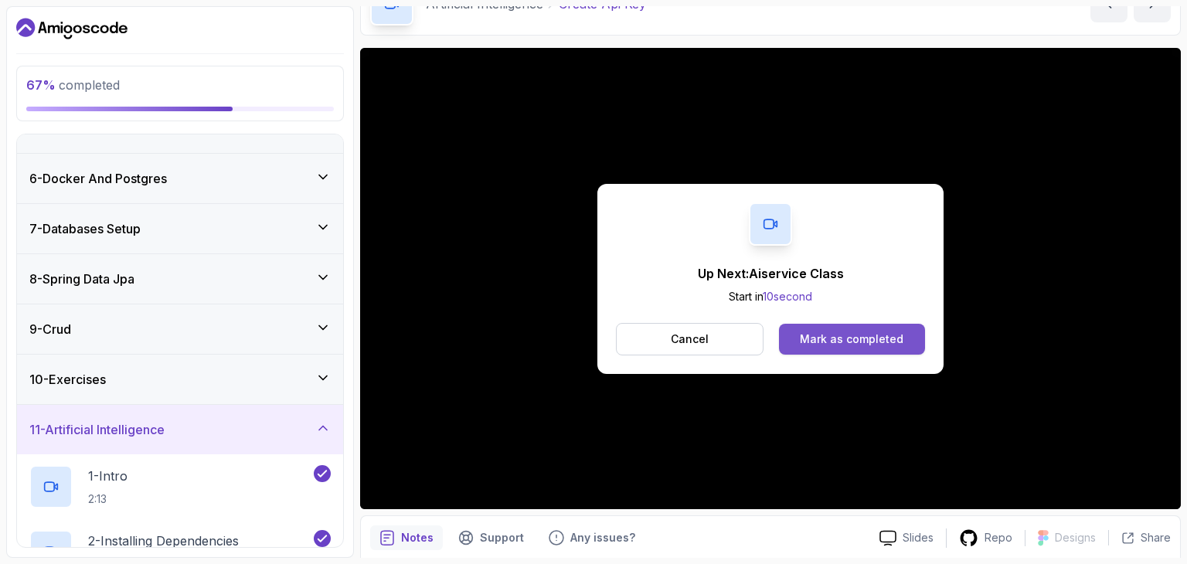
click at [881, 344] on div "Mark as completed" at bounding box center [852, 338] width 104 height 15
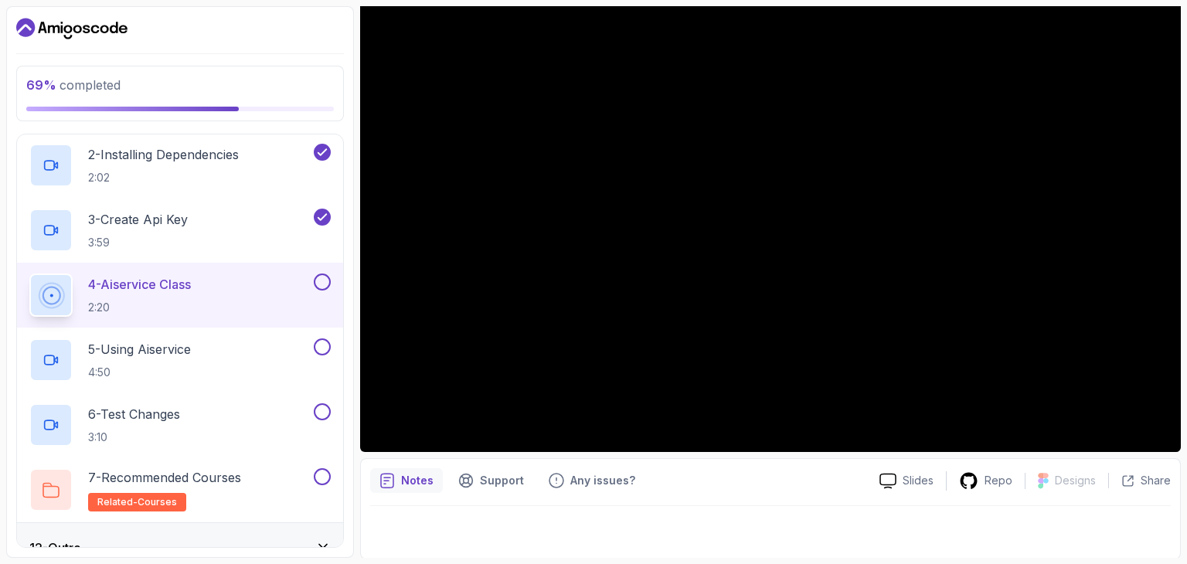
scroll to position [148, 0]
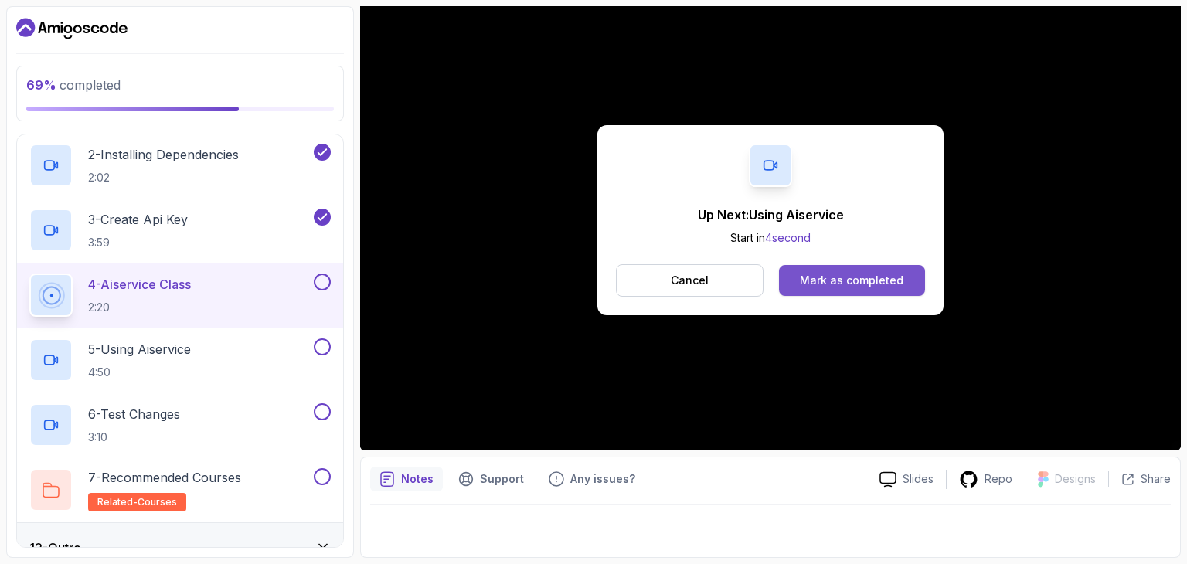
click at [816, 282] on div "Mark as completed" at bounding box center [852, 280] width 104 height 15
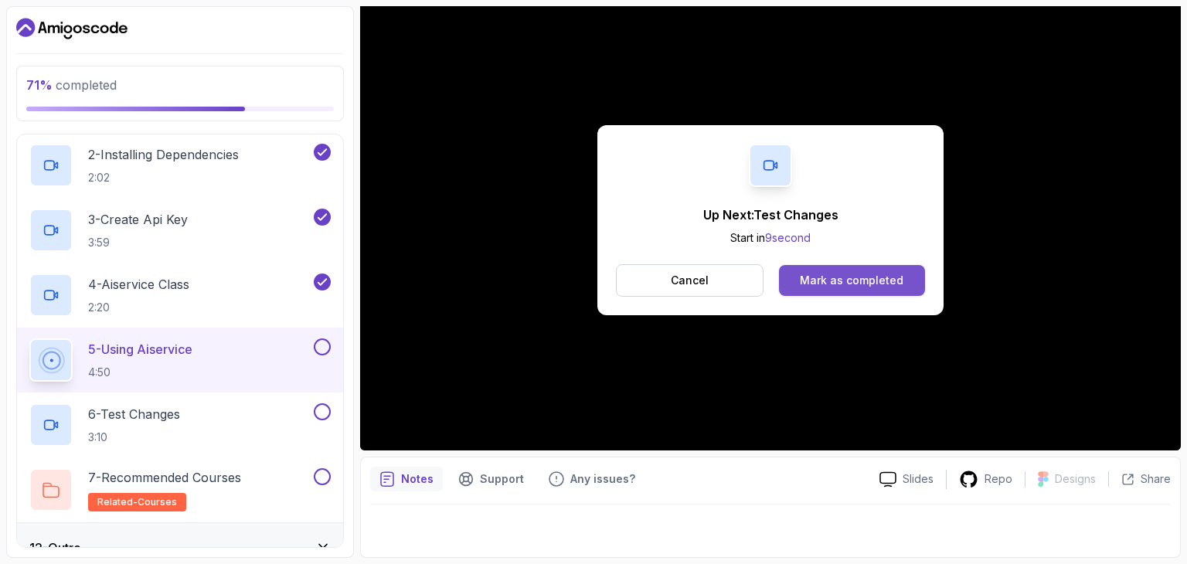
click at [838, 270] on button "Mark as completed" at bounding box center [852, 280] width 146 height 31
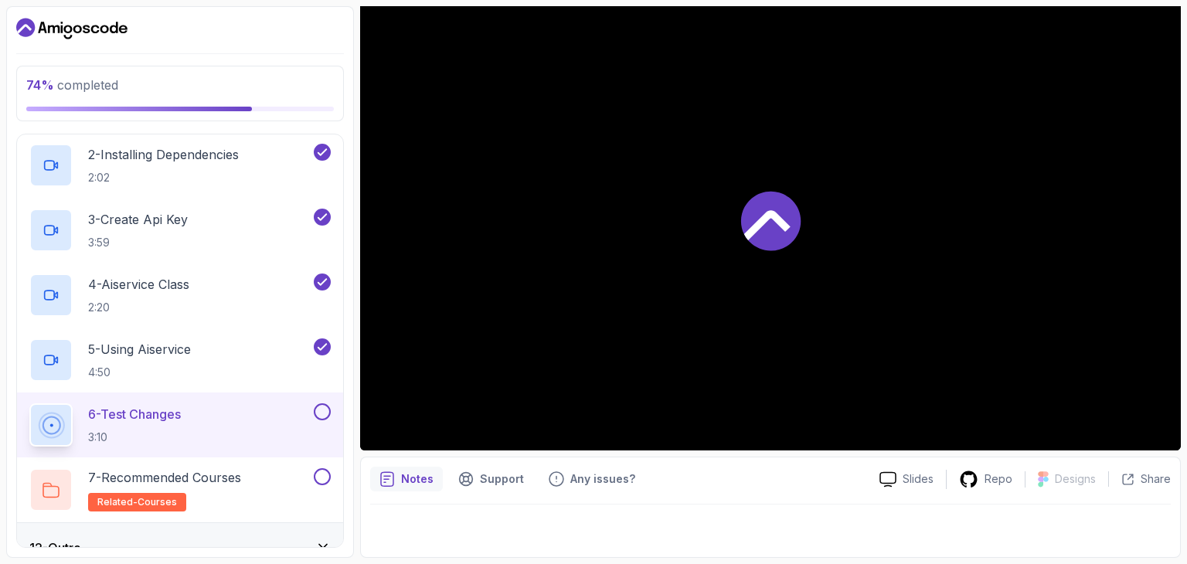
click at [765, 223] on icon at bounding box center [770, 220] width 59 height 59
click at [241, 496] on h2 "7 - Recommended Courses related-courses" at bounding box center [164, 489] width 153 height 43
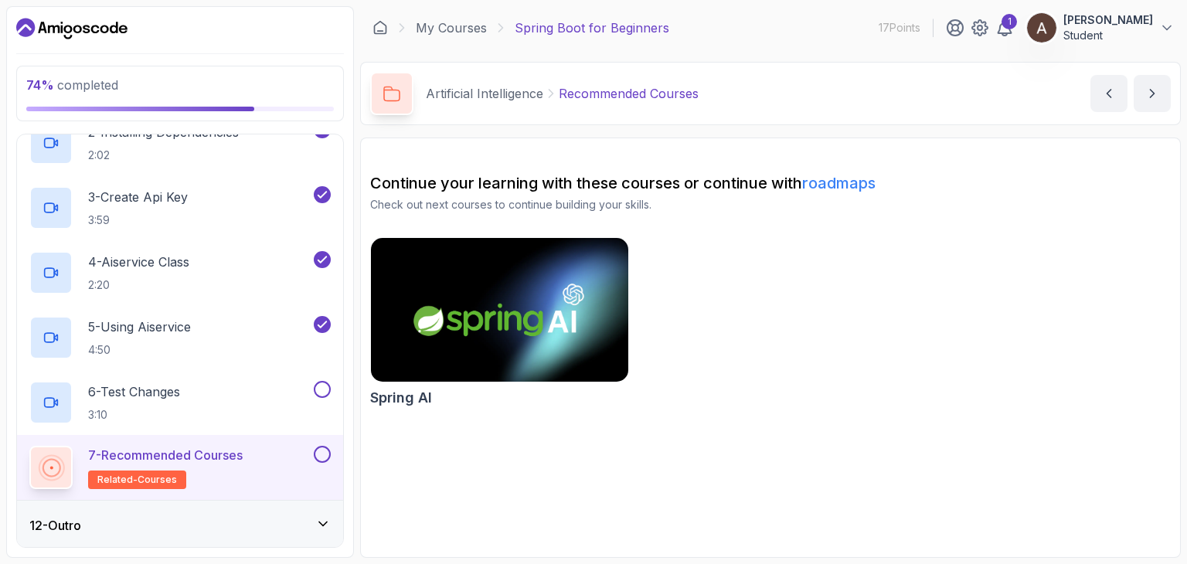
scroll to position [641, 0]
click at [518, 326] on img at bounding box center [500, 309] width 270 height 151
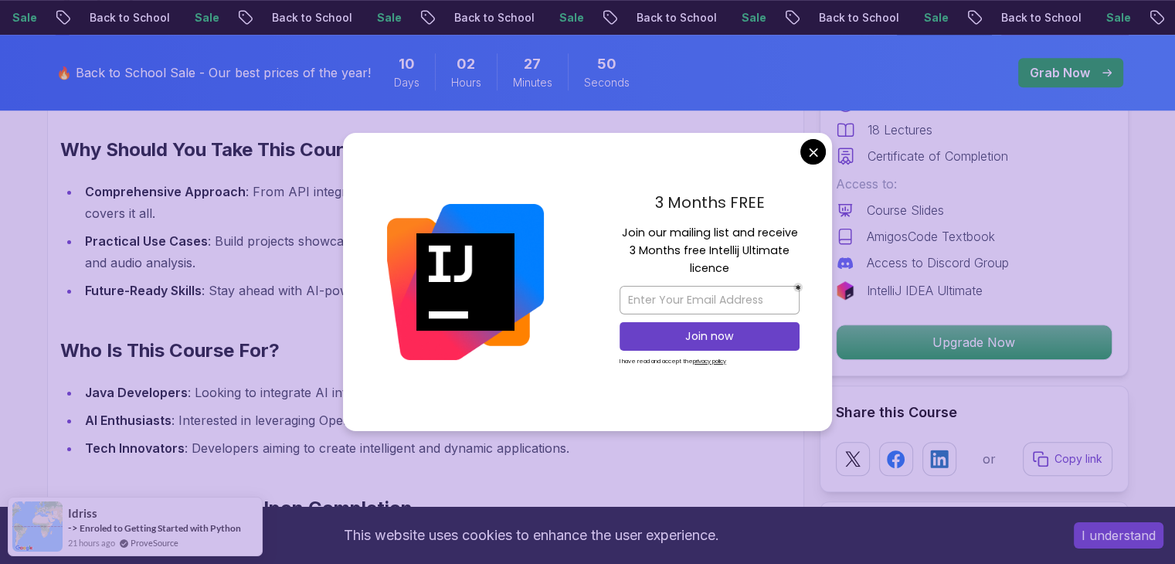
scroll to position [1391, 0]
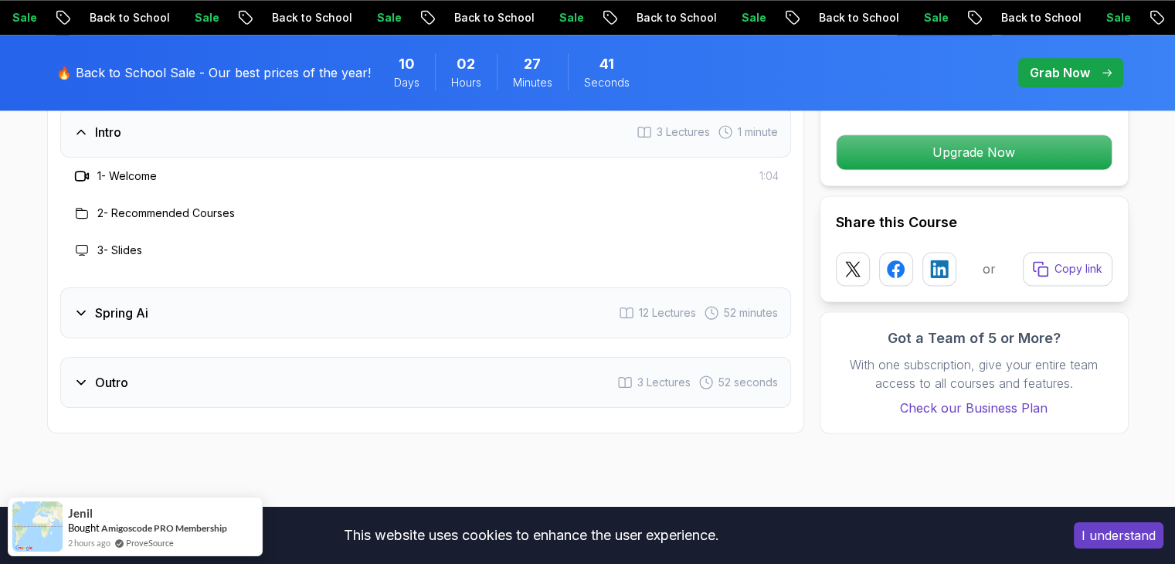
scroll to position [2009, 0]
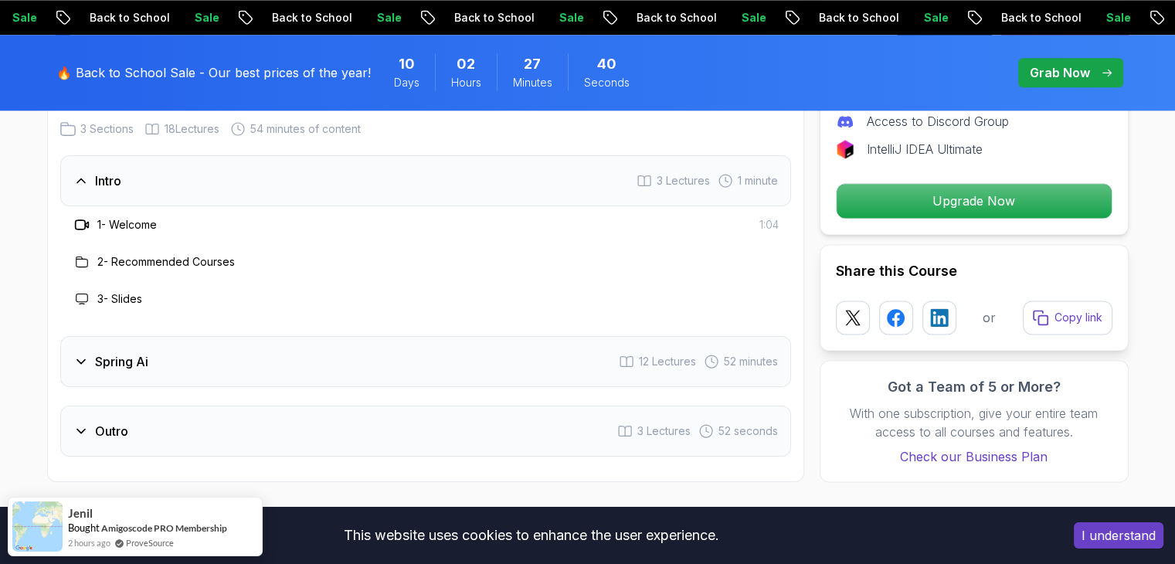
click at [114, 357] on h3 "Spring Ai" at bounding box center [121, 361] width 53 height 19
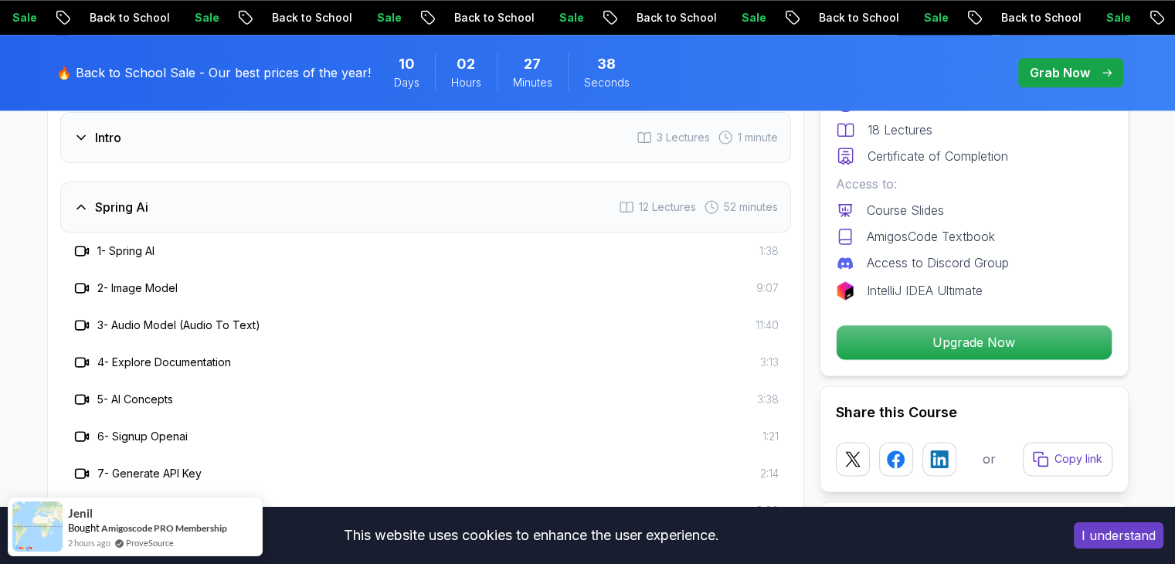
scroll to position [2164, 0]
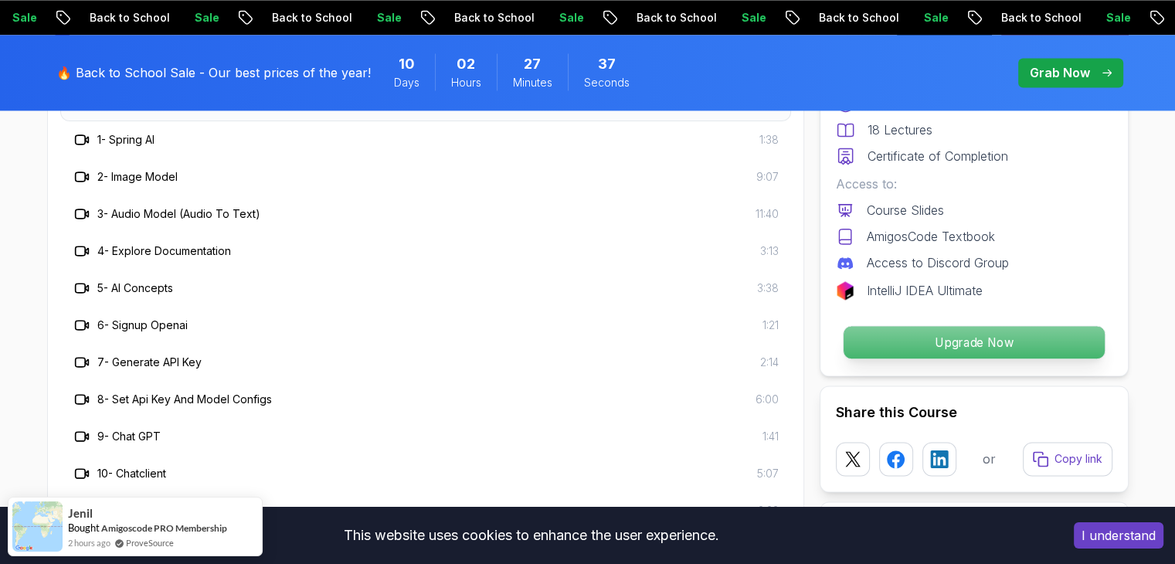
click at [906, 335] on p "Upgrade Now" at bounding box center [973, 342] width 261 height 32
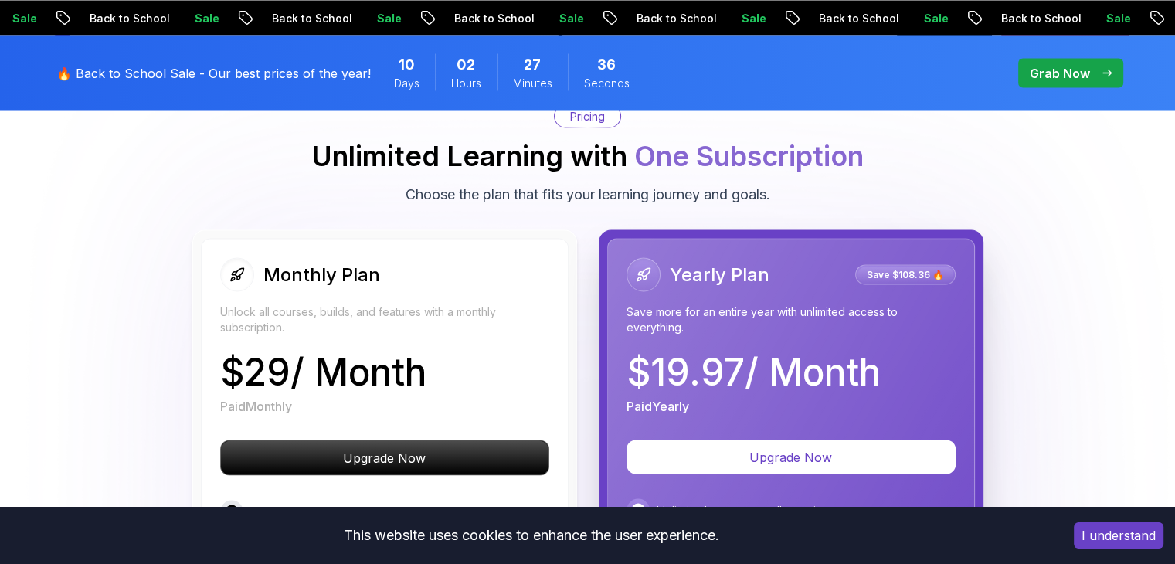
scroll to position [2922, 0]
